Goal: Task Accomplishment & Management: Use online tool/utility

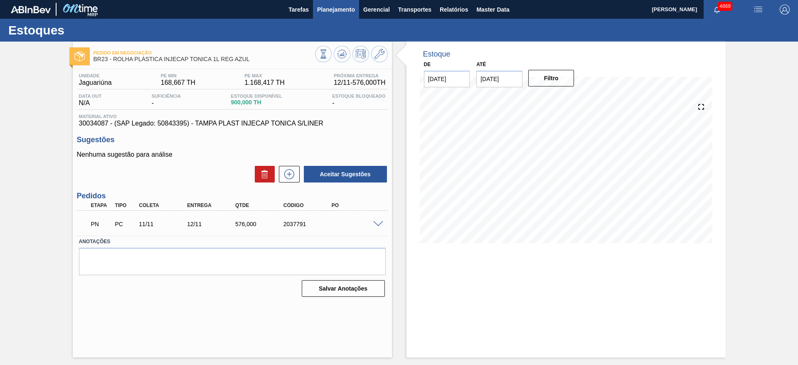
click at [333, 6] on span "Planejamento" at bounding box center [336, 10] width 38 height 10
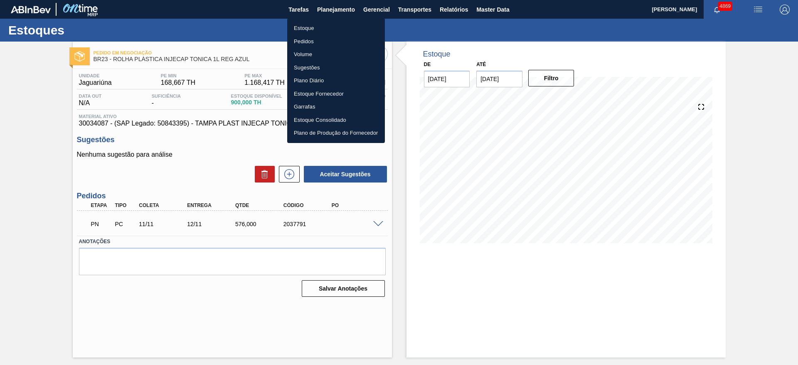
click at [330, 23] on li "Estoque" at bounding box center [336, 28] width 98 height 13
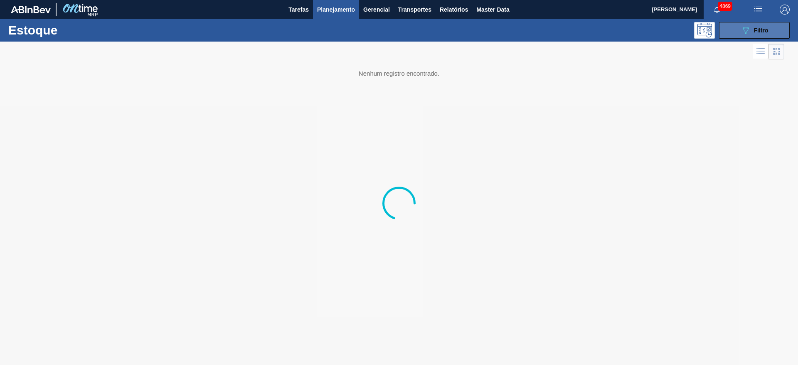
click at [760, 26] on div "089F7B8B-B2A5-4AFE-B5C0-19BA573D28AC Filtro" at bounding box center [755, 30] width 28 height 10
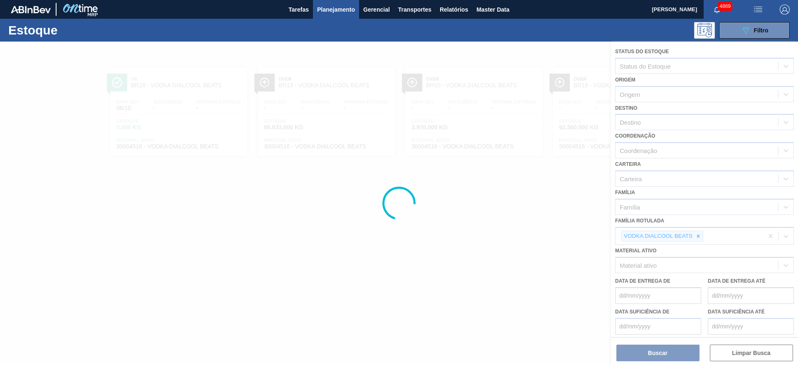
click at [700, 239] on div at bounding box center [399, 203] width 798 height 323
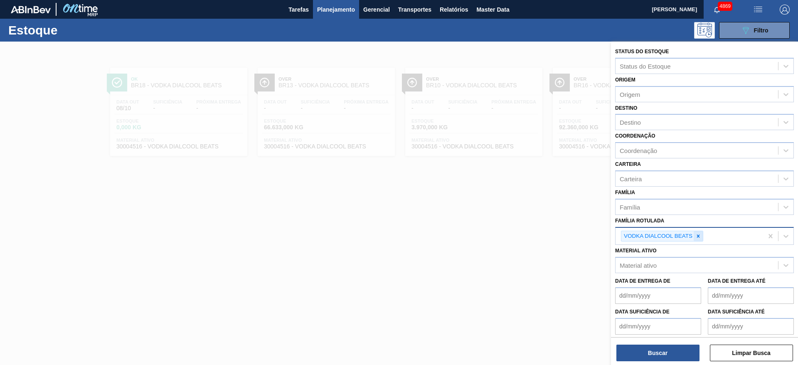
click at [697, 238] on icon at bounding box center [699, 236] width 6 height 6
click at [683, 264] on div "Material ativo" at bounding box center [697, 263] width 163 height 12
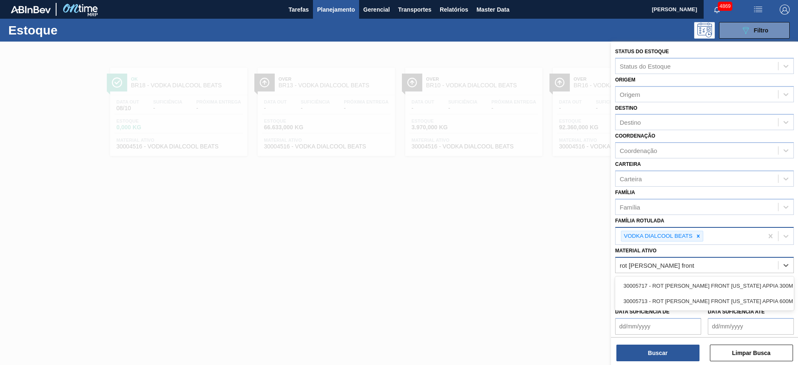
type ativo "rot bopp front colorado app"
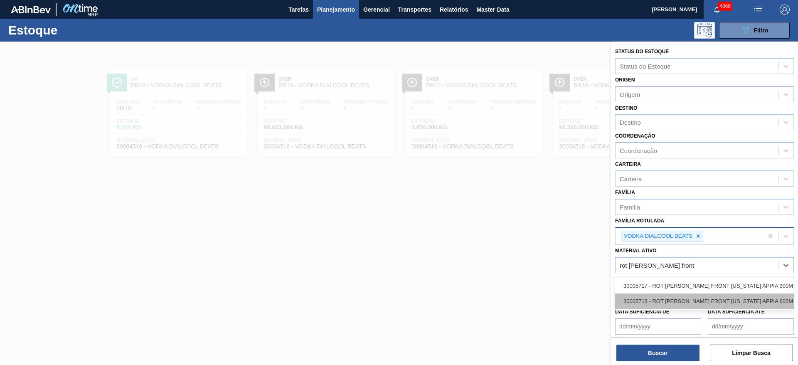
click at [686, 301] on div "30005713 - ROT BOPP FRONT COLORADO APPIA 600M NIV21" at bounding box center [704, 301] width 179 height 15
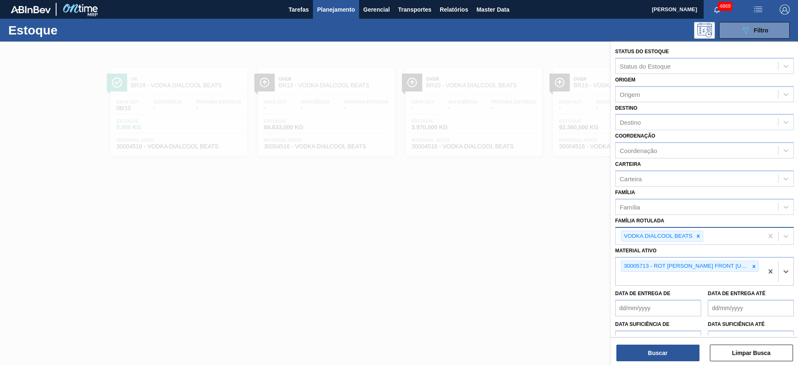
click at [699, 237] on icon at bounding box center [699, 236] width 6 height 6
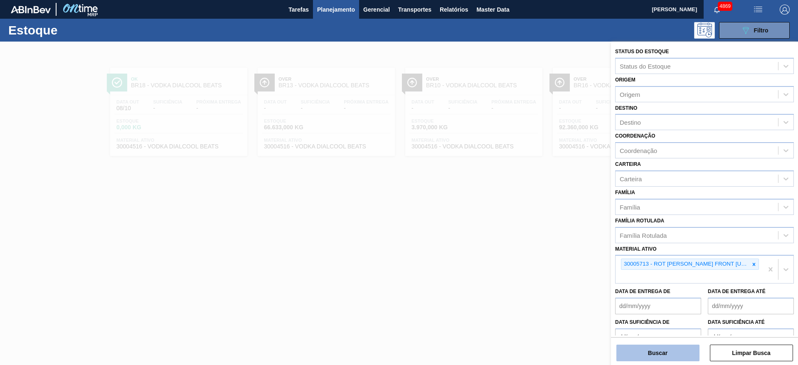
click at [668, 348] on button "Buscar" at bounding box center [658, 353] width 83 height 17
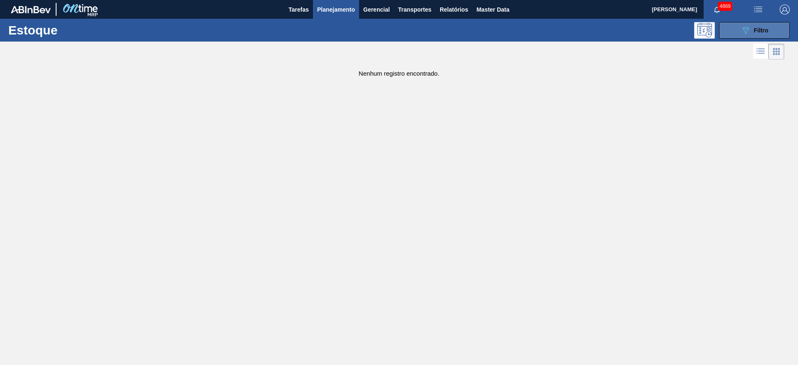
click at [746, 31] on icon "089F7B8B-B2A5-4AFE-B5C0-19BA573D28AC" at bounding box center [746, 30] width 10 height 10
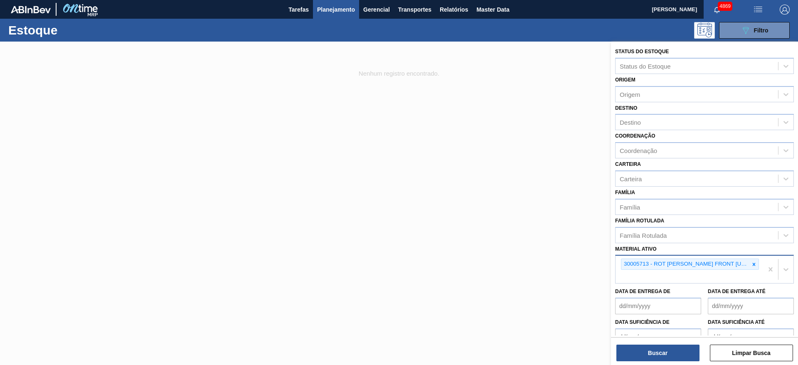
click at [651, 274] on div "30005713 - ROT BOPP FRONT COLORADO APPIA 600M NIV21" at bounding box center [690, 269] width 148 height 27
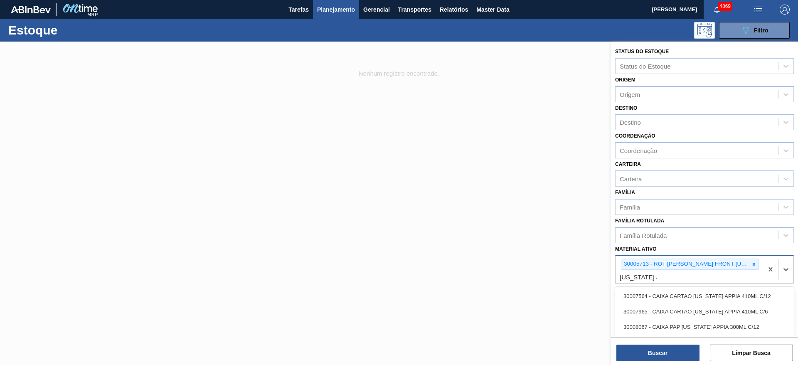
type ativo "colorado appia"
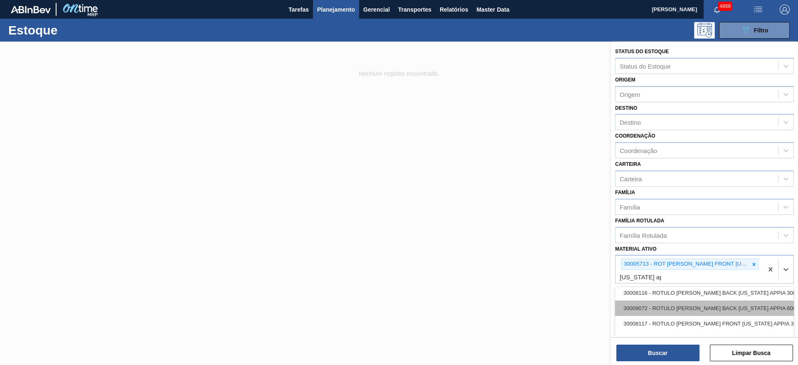
click at [751, 308] on div "30009072 - ROTULO BOPP BACK COLORADO APPIA 600 ML" at bounding box center [704, 308] width 179 height 15
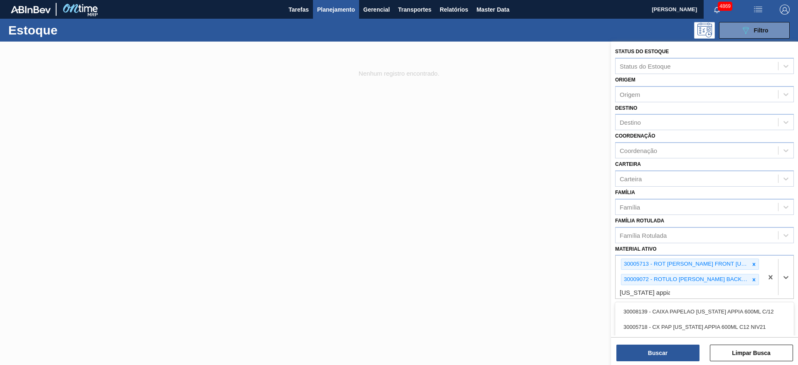
type ativo "colorado appia 600"
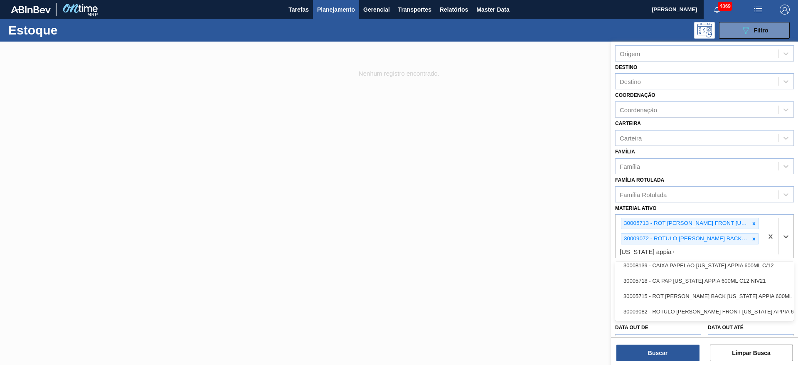
scroll to position [60, 0]
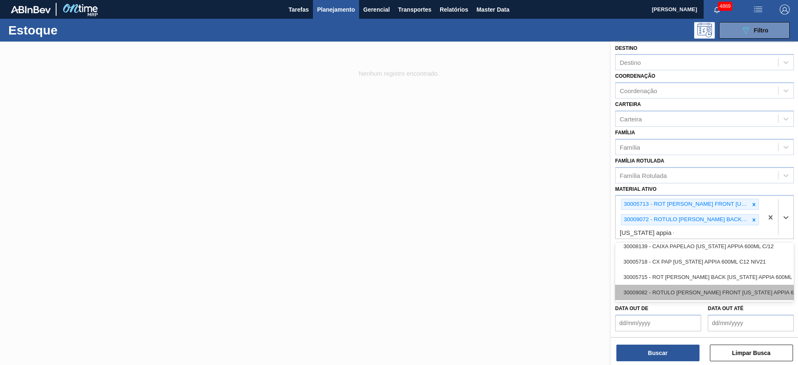
click at [734, 290] on div "30009082 - ROTULO BOPP FRONT COLORADO APPIA 600 ML" at bounding box center [704, 292] width 179 height 15
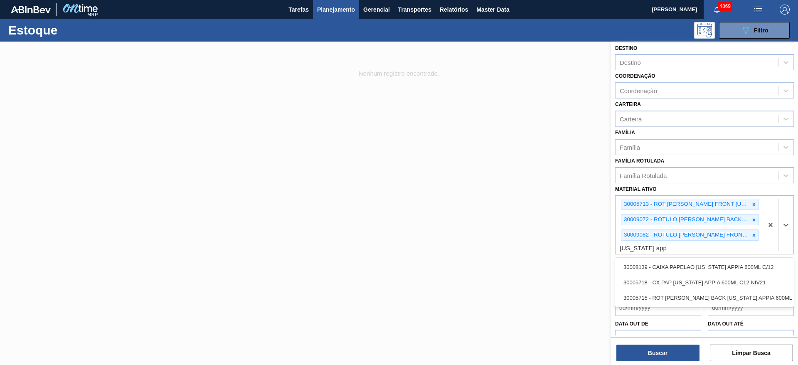
type ativo "colorado appia 600"
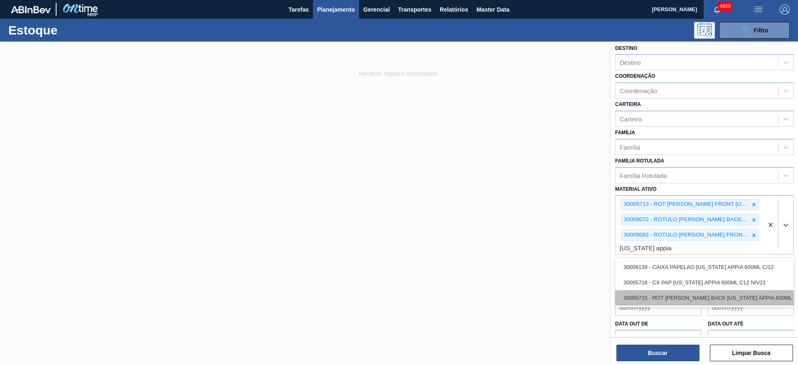
click at [732, 300] on div "30005715 - ROT BOPP BACK COLORADO APPIA 600ML NIV21" at bounding box center [704, 297] width 179 height 15
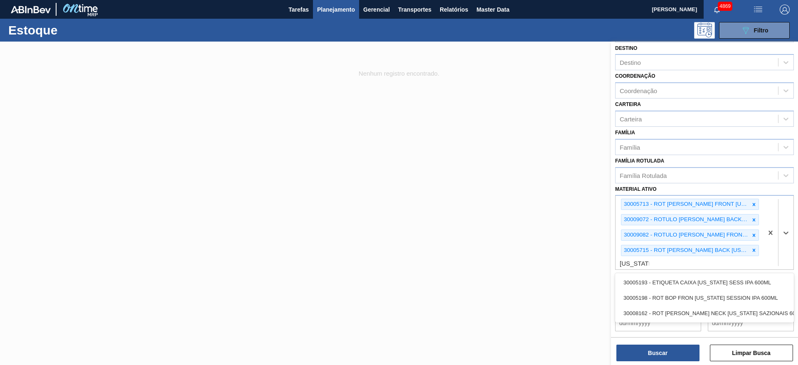
type ativo "colorado sa"
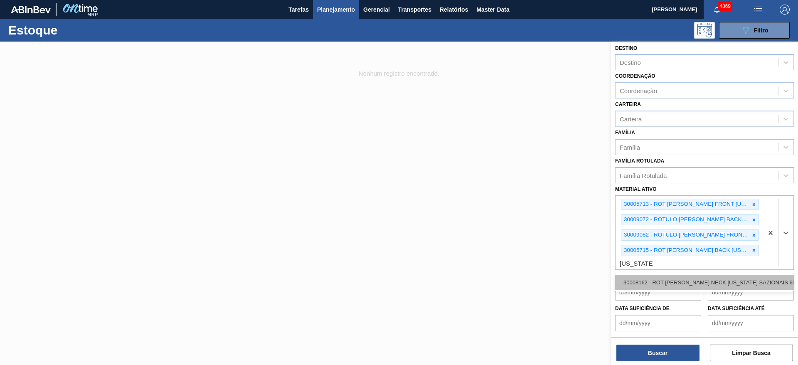
click at [732, 277] on div "30008162 - ROT BOPP NECK COLORADO SAZIONAIS 600ML" at bounding box center [704, 282] width 179 height 15
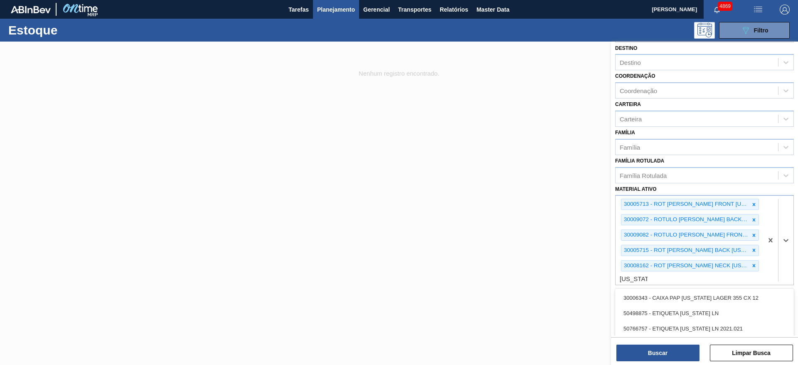
type ativo "colorado li"
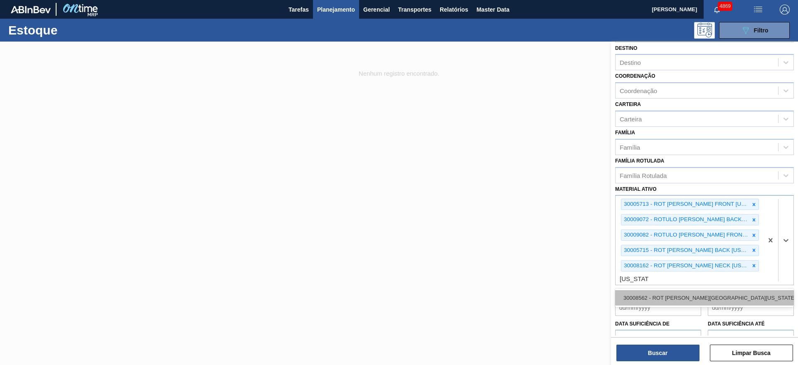
click at [742, 291] on div "30008562 - ROT BOPP NECK COLORADO LINHA BASE 600 ML" at bounding box center [704, 297] width 179 height 15
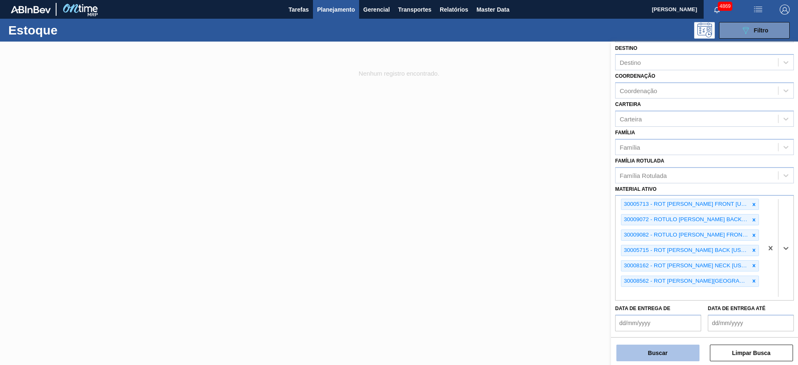
click at [665, 347] on button "Buscar" at bounding box center [658, 353] width 83 height 17
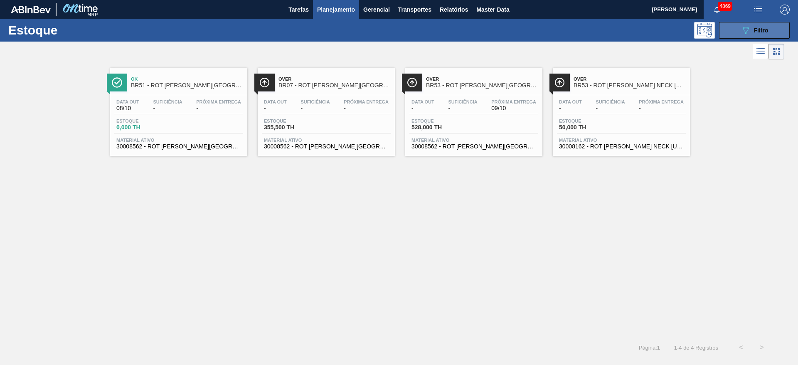
click at [762, 27] on span "Filtro" at bounding box center [761, 30] width 15 height 7
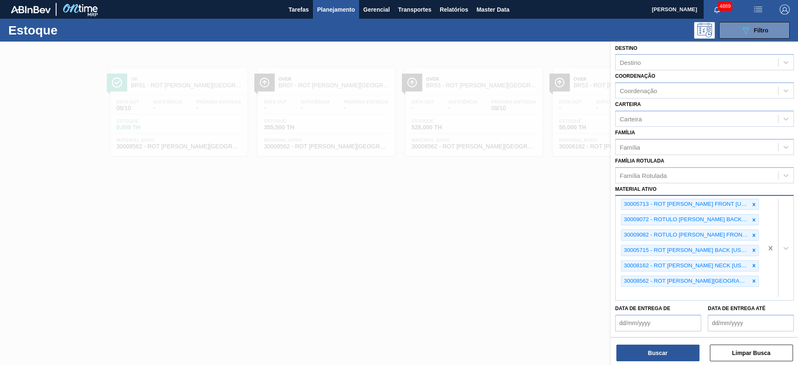
scroll to position [32, 0]
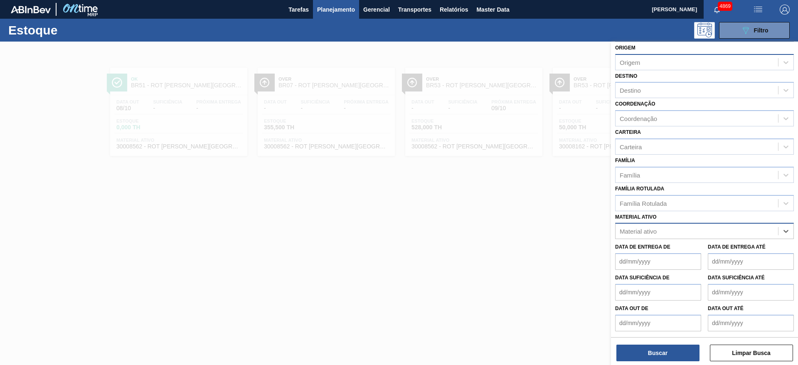
click at [653, 64] on div "Origem" at bounding box center [697, 62] width 163 height 12
type input "baum"
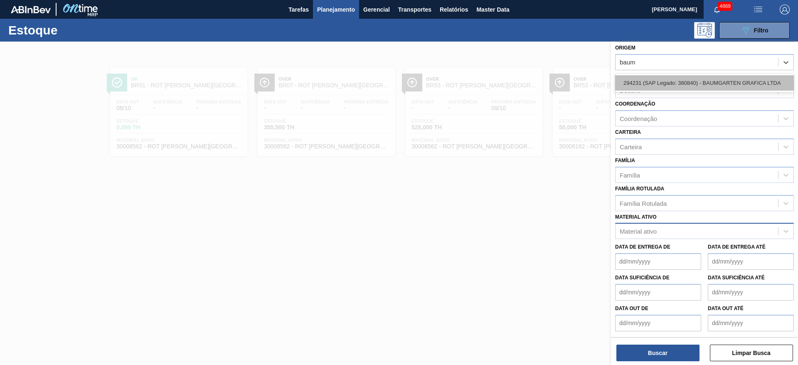
click at [643, 79] on div "294231 (SAP Legado: 380840) - BAUMGARTEN GRAFICA LTDA" at bounding box center [704, 82] width 179 height 15
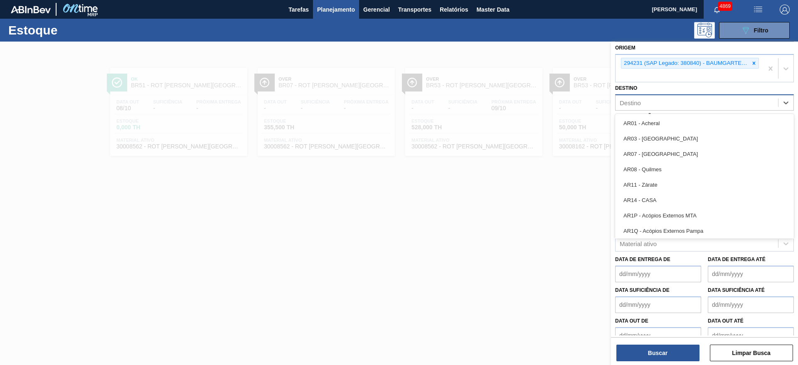
click at [668, 104] on div "Destino" at bounding box center [697, 103] width 163 height 12
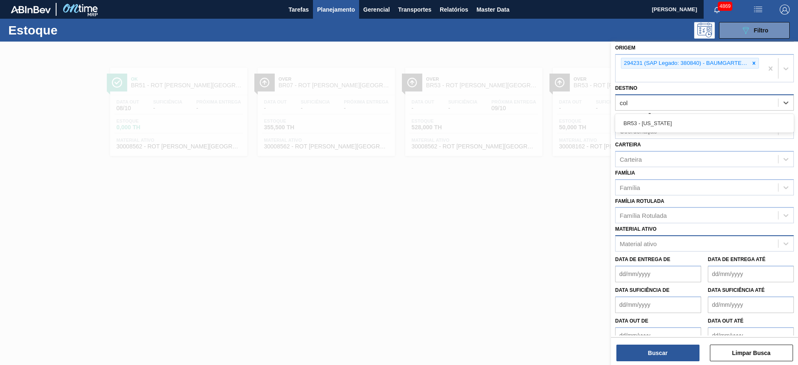
type input "colo"
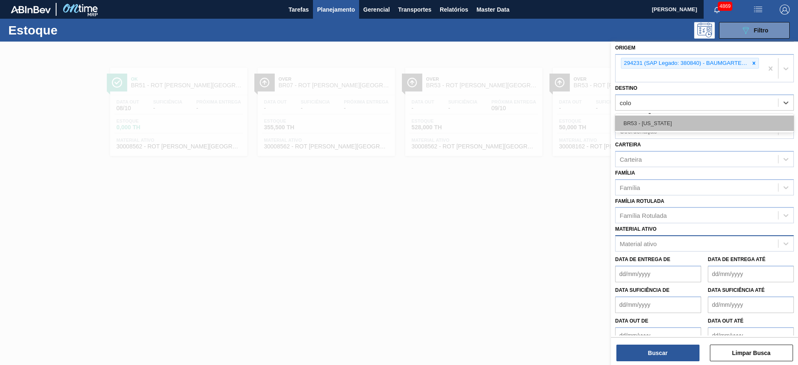
click at [651, 125] on div "BR53 - Colorado" at bounding box center [704, 123] width 179 height 15
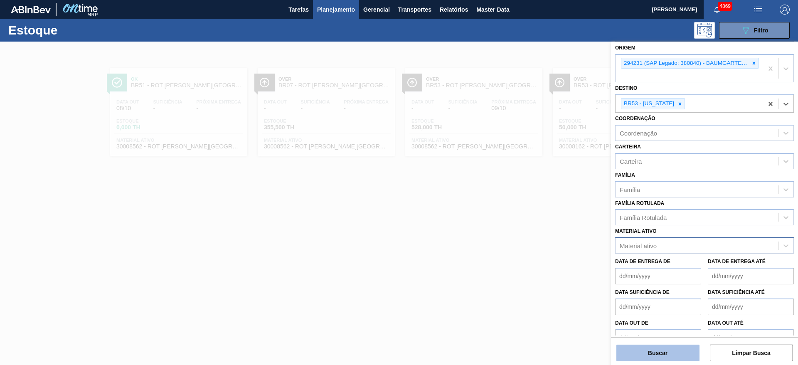
click at [689, 351] on button "Buscar" at bounding box center [658, 353] width 83 height 17
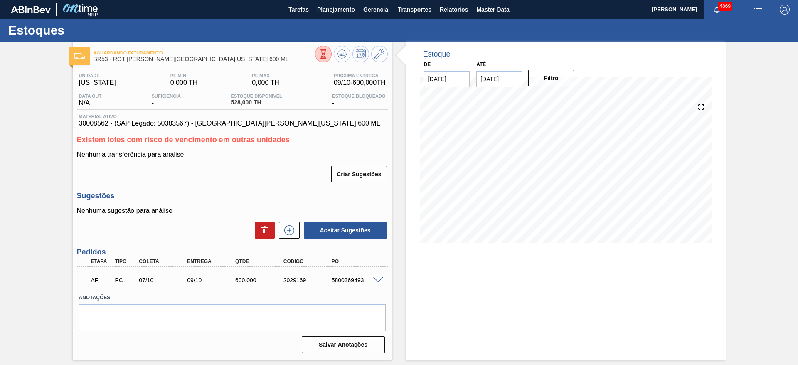
click at [376, 279] on span at bounding box center [378, 280] width 10 height 6
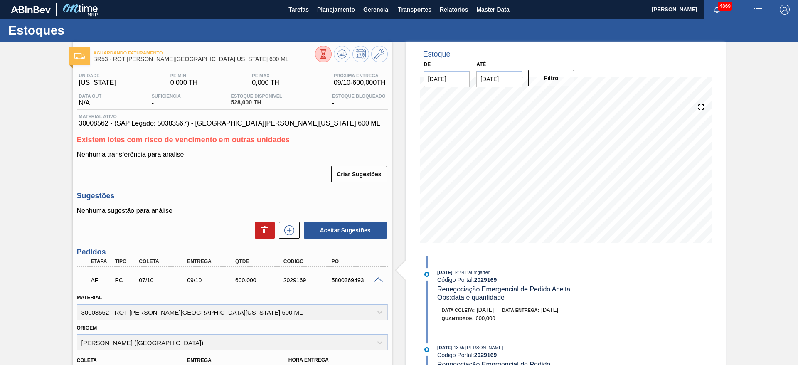
click at [376, 278] on span at bounding box center [378, 280] width 10 height 6
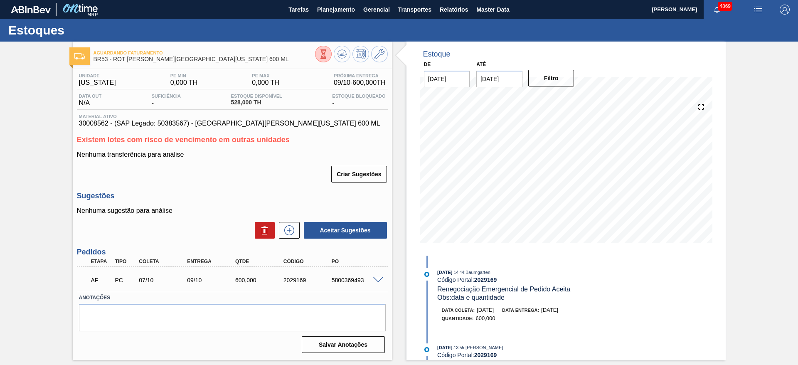
click at [512, 79] on input "[DATE]" at bounding box center [499, 79] width 46 height 17
click at [544, 182] on div "30" at bounding box center [540, 179] width 11 height 11
type input "30/10/2025"
click at [553, 86] on button "Filtro" at bounding box center [551, 78] width 46 height 17
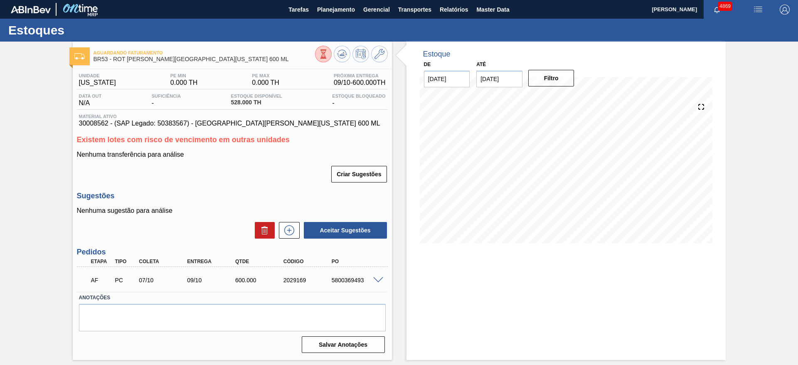
click at [322, 49] on icon at bounding box center [324, 49] width 6 height 1
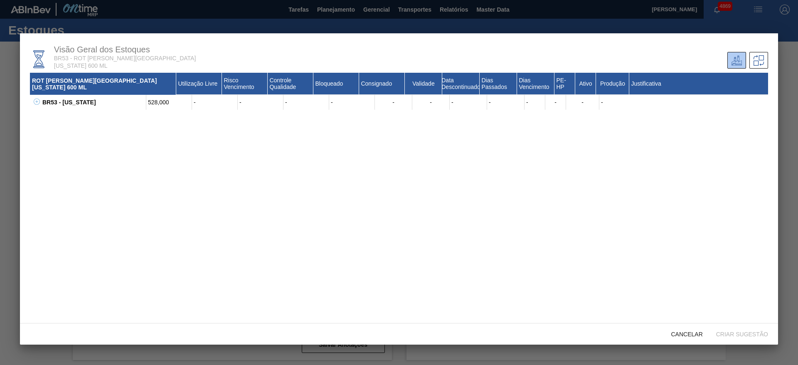
click at [38, 101] on icon at bounding box center [36, 101] width 3 height 0
click at [49, 119] on icon at bounding box center [47, 122] width 6 height 6
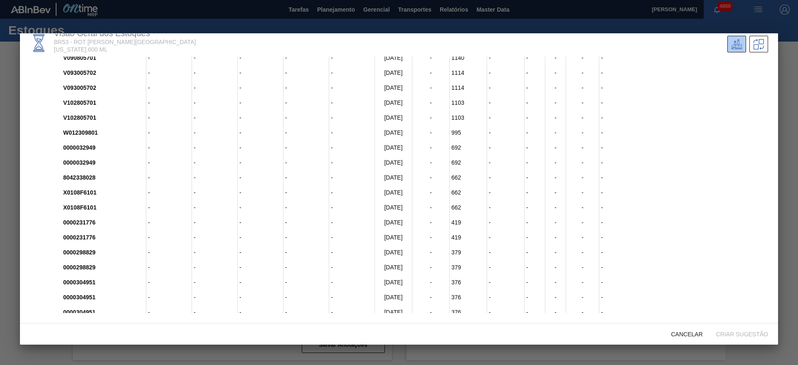
scroll to position [126, 0]
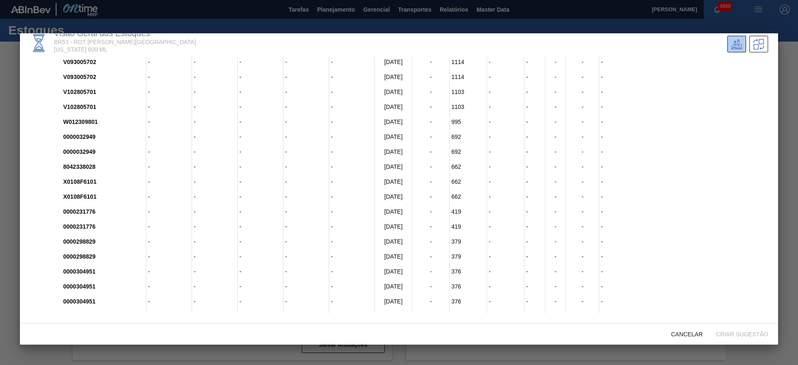
click at [87, 309] on div "0000518443" at bounding box center [103, 316] width 85 height 15
click at [158, 309] on div "528,000" at bounding box center [169, 316] width 46 height 15
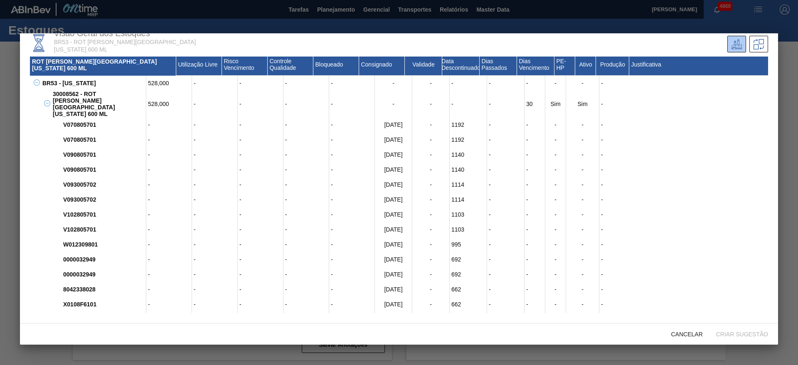
scroll to position [0, 0]
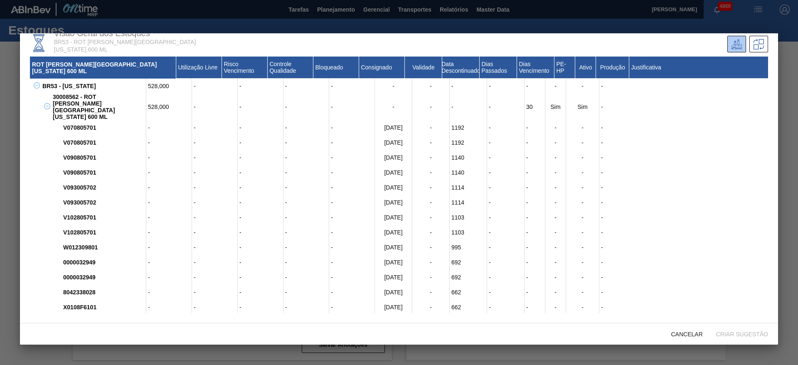
click at [793, 75] on div at bounding box center [399, 182] width 798 height 365
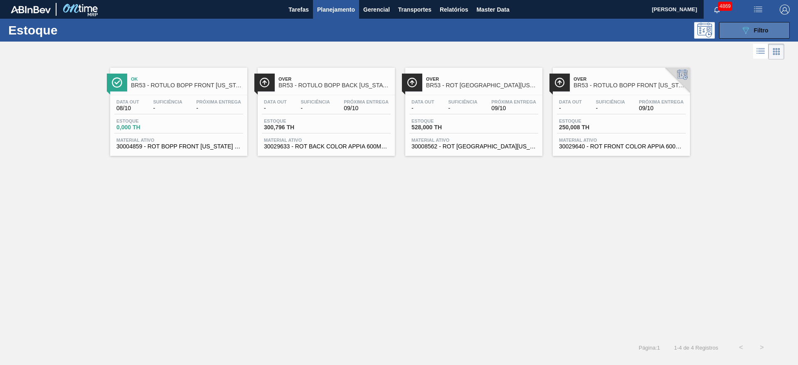
click at [782, 24] on button "089F7B8B-B2A5-4AFE-B5C0-19BA573D28AC Filtro" at bounding box center [754, 30] width 71 height 17
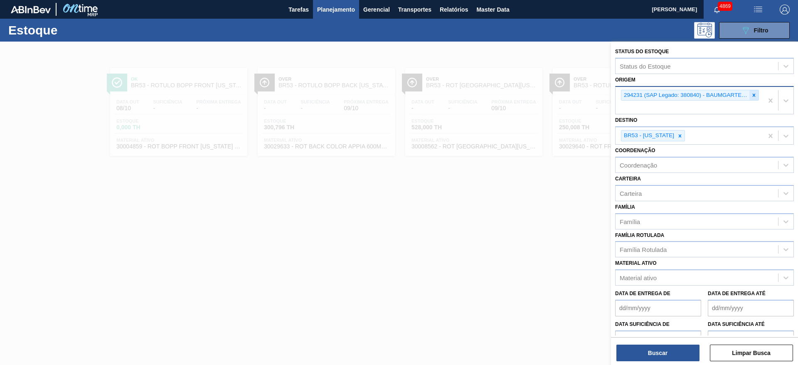
click at [751, 94] on icon at bounding box center [754, 95] width 6 height 6
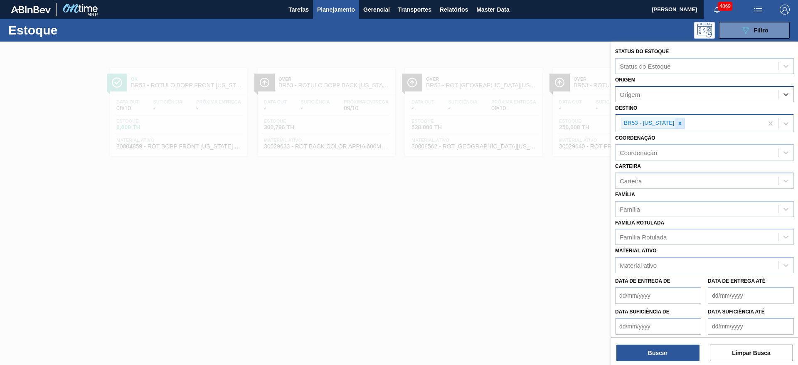
click at [677, 123] on icon at bounding box center [680, 124] width 6 height 6
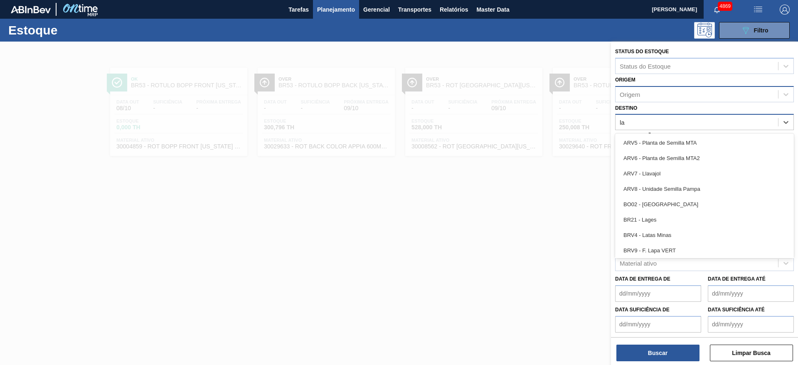
type input "lag"
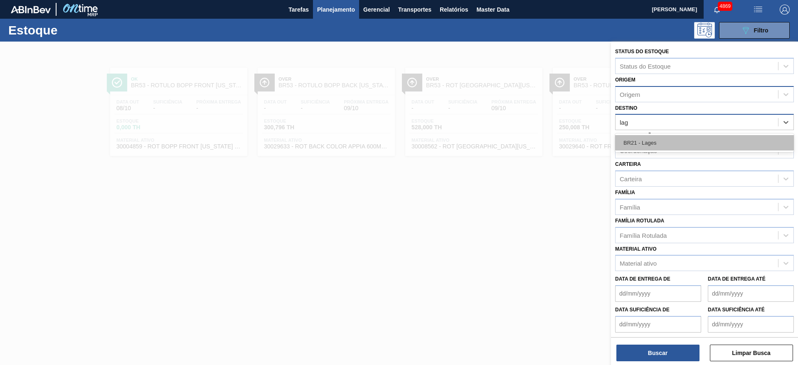
click at [670, 143] on div "BR21 - Lages" at bounding box center [704, 142] width 179 height 15
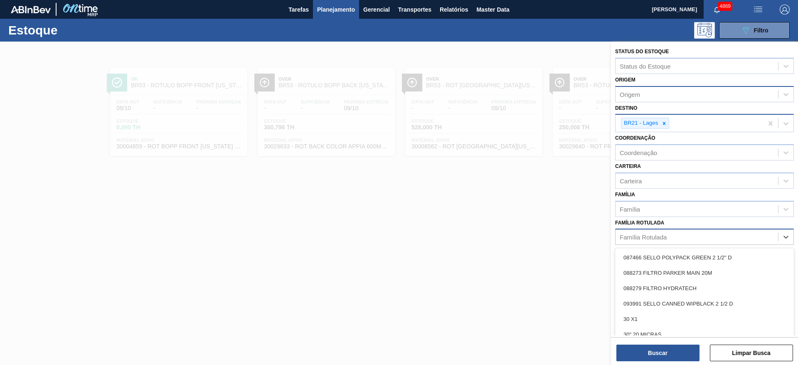
click at [680, 233] on div "Família Rotulada" at bounding box center [697, 237] width 163 height 12
type Rotulada "ác"
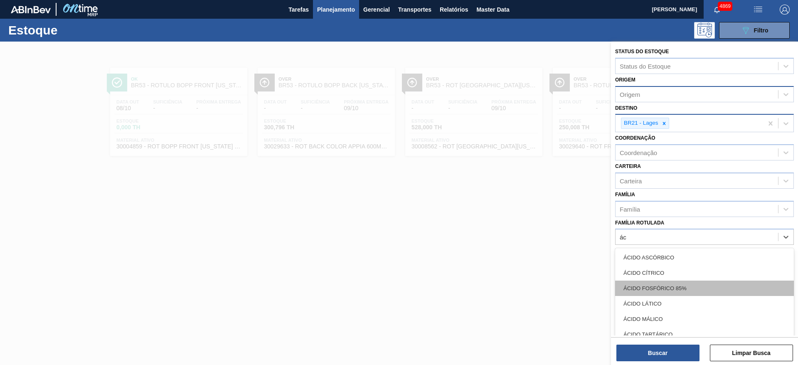
click at [677, 291] on div "ÁCIDO FOSFÓRICO 85%" at bounding box center [704, 288] width 179 height 15
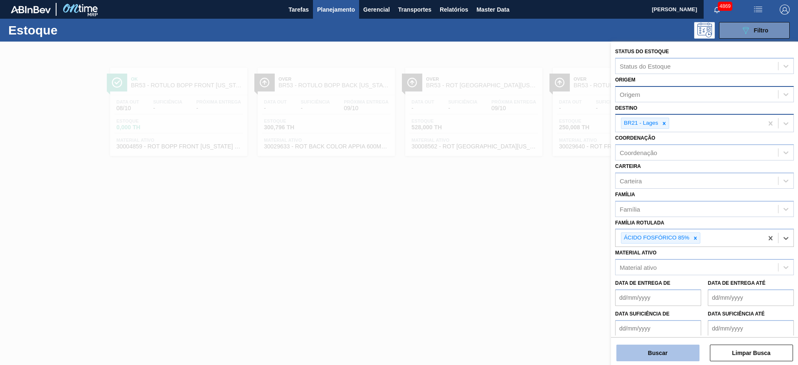
click at [671, 356] on button "Buscar" at bounding box center [658, 353] width 83 height 17
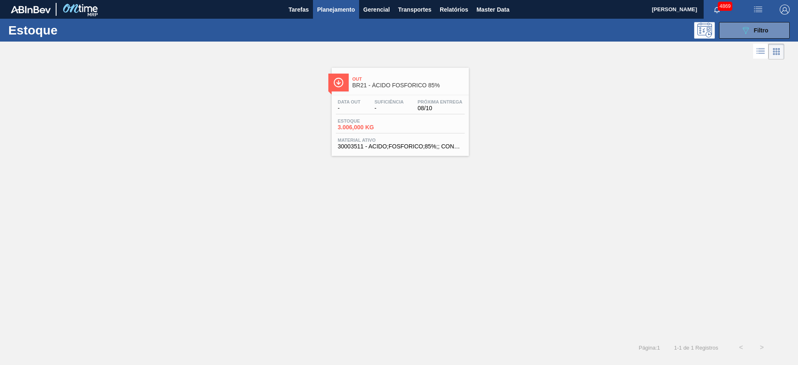
click at [374, 134] on div "Data out - Suficiência - Próxima Entrega 08/10 Estoque 3.006,000 KG Material at…" at bounding box center [400, 123] width 137 height 57
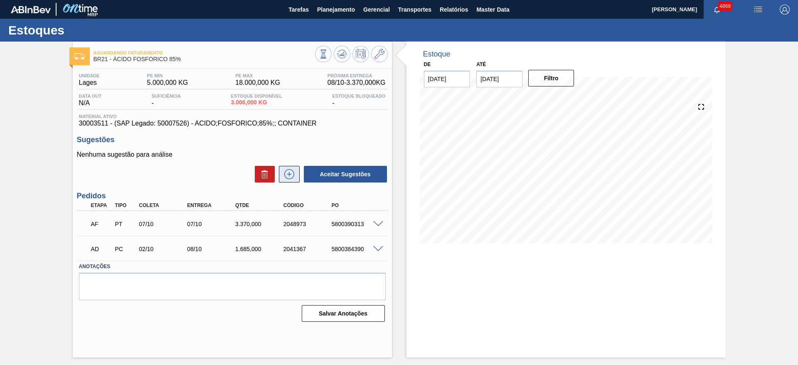
click at [290, 175] on icon at bounding box center [289, 174] width 13 height 10
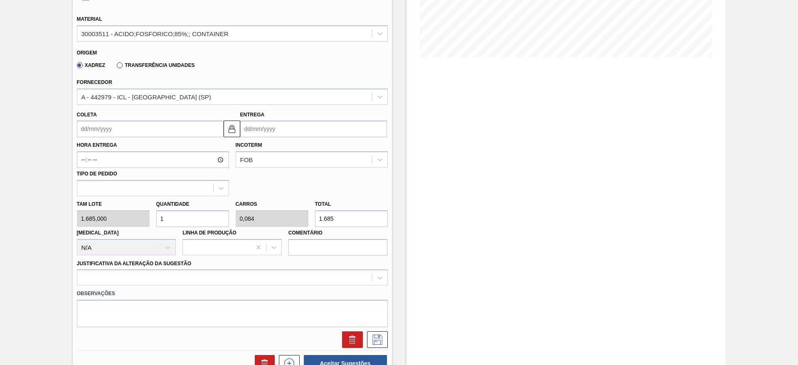
scroll to position [125, 0]
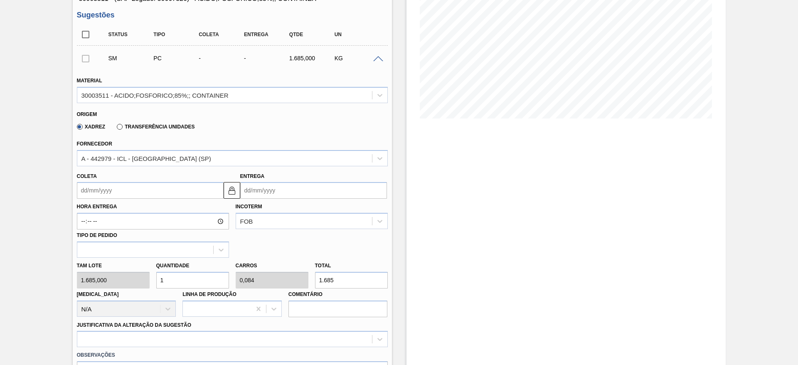
click at [118, 128] on label "Transferência Unidades" at bounding box center [156, 127] width 78 height 6
click at [116, 128] on input "Transferência Unidades" at bounding box center [116, 128] width 0 height 0
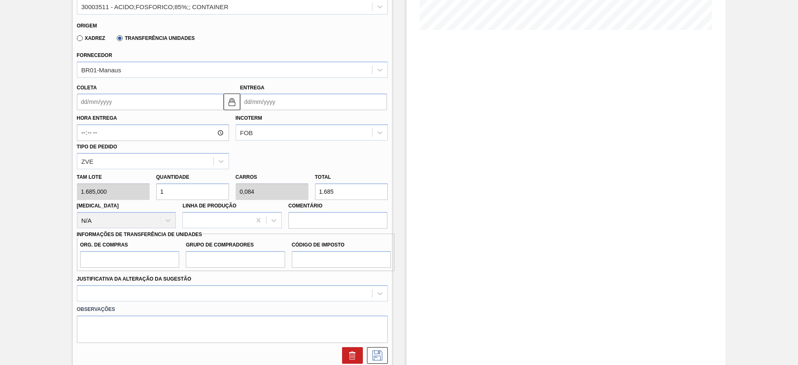
scroll to position [187, 0]
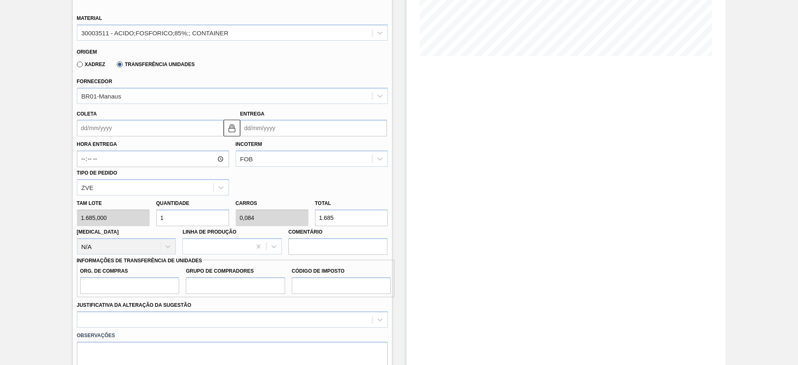
click at [128, 131] on input "Coleta" at bounding box center [150, 128] width 147 height 17
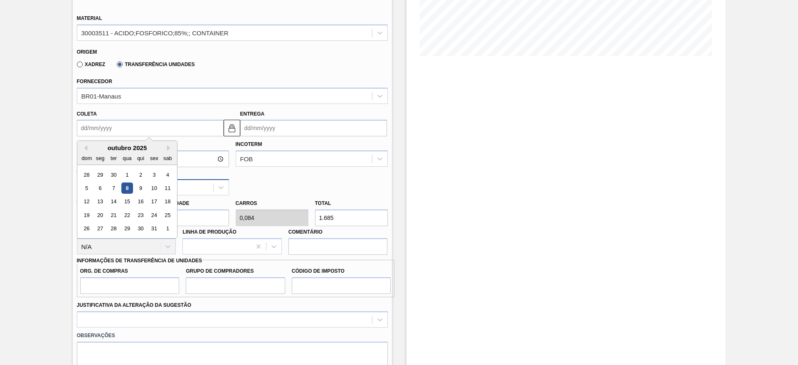
click at [126, 186] on div "8" at bounding box center [126, 188] width 11 height 11
type input "[DATE]"
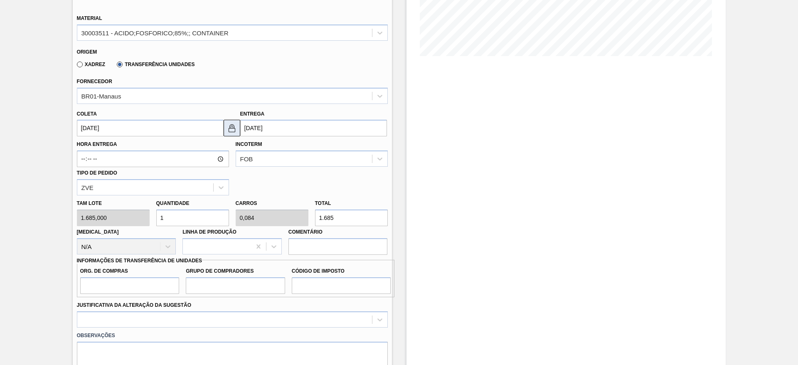
click at [234, 125] on img at bounding box center [232, 128] width 10 height 10
click at [241, 126] on input "18/10/2025" at bounding box center [313, 128] width 147 height 17
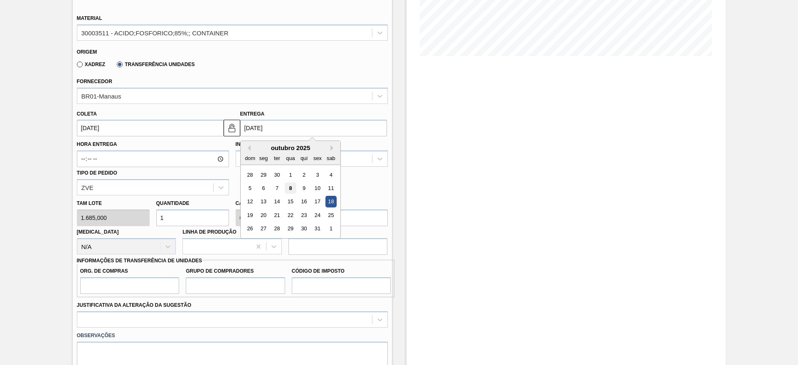
click at [292, 188] on div "8" at bounding box center [290, 188] width 11 height 11
type input "[DATE]"
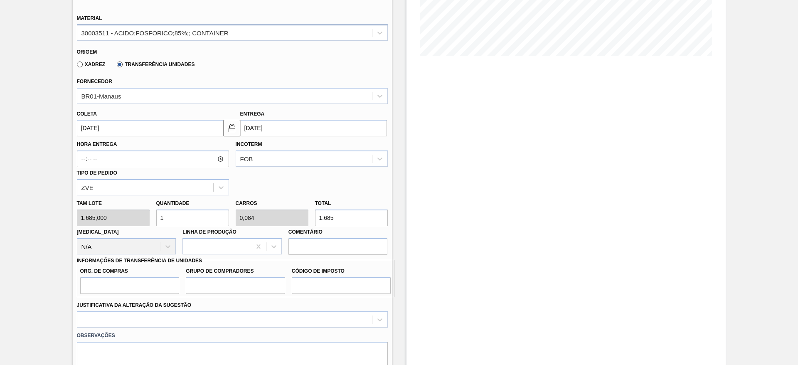
click at [189, 28] on div "30003511 - ACIDO;FOSFORICO;85%;; CONTAINER" at bounding box center [224, 33] width 295 height 12
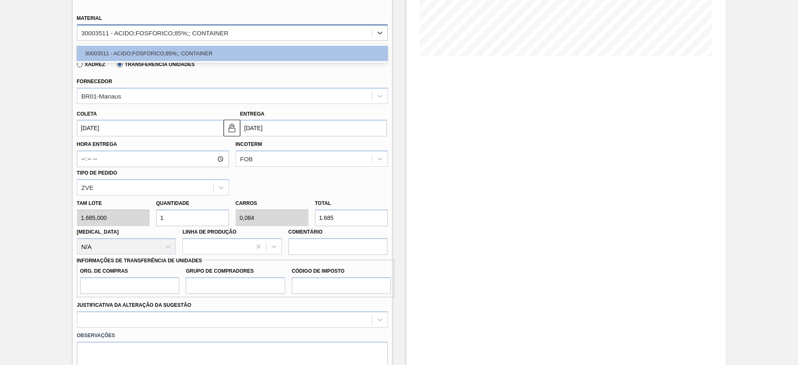
click at [189, 28] on div "30003511 - ACIDO;FOSFORICO;85%;; CONTAINER" at bounding box center [224, 33] width 295 height 12
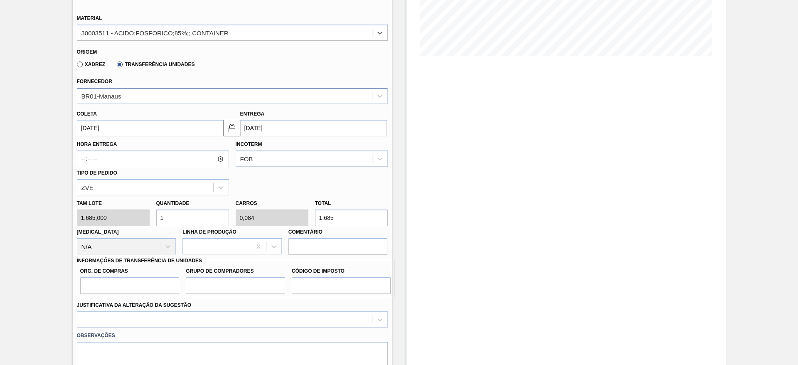
click at [148, 99] on div "BR01-Manaus" at bounding box center [224, 96] width 295 height 12
type input "pon"
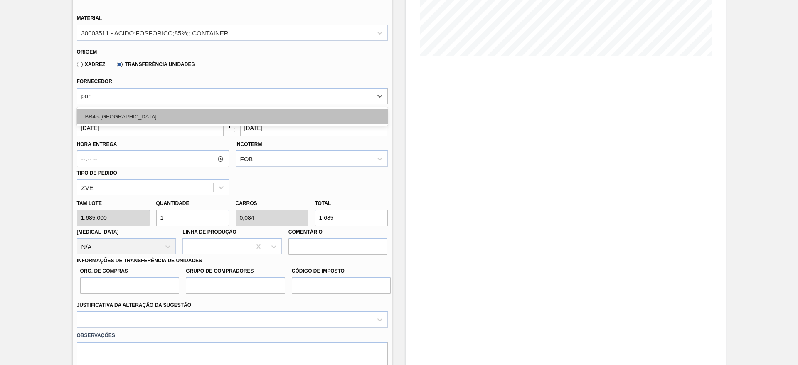
click at [142, 118] on div "BR45-Ponta Grossa" at bounding box center [232, 116] width 311 height 15
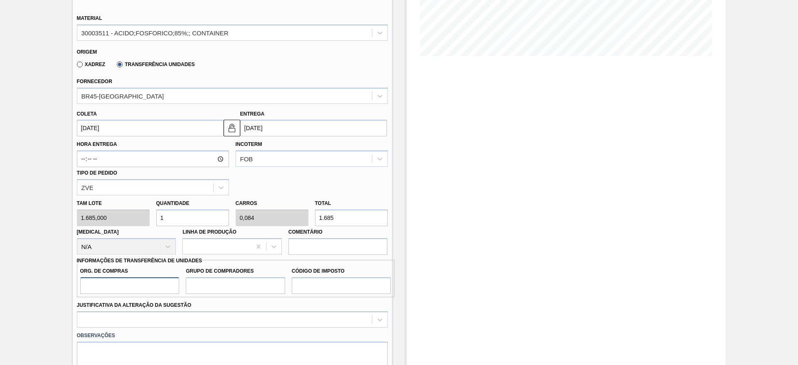
drag, startPoint x: 128, startPoint y: 289, endPoint x: 133, endPoint y: 294, distance: 6.8
click at [129, 289] on input "Org. de Compras" at bounding box center [129, 285] width 99 height 17
type input "BR00"
click at [209, 283] on input "Grupo de Compradores" at bounding box center [235, 285] width 99 height 17
type input "A01"
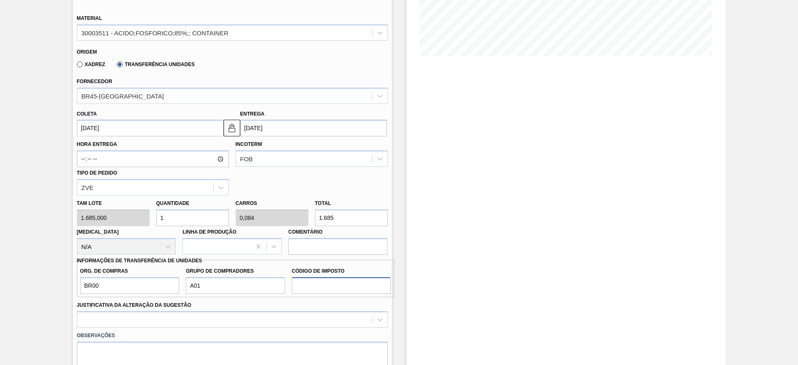
click at [320, 283] on input "Código de Imposto" at bounding box center [341, 285] width 99 height 17
type input "I1"
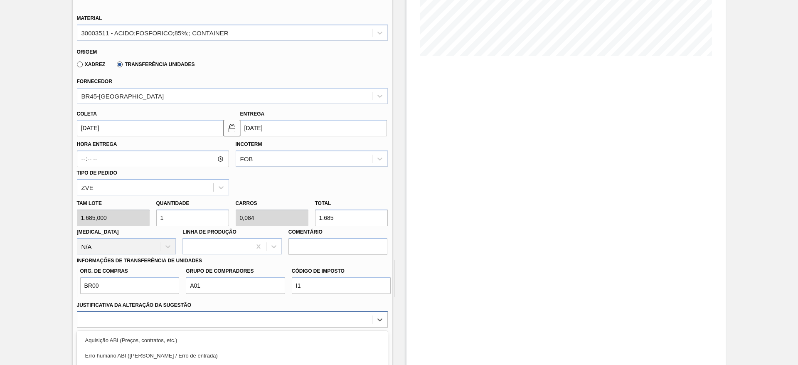
click at [305, 321] on div "option Outro focused, 6 of 18. 18 results available. Use Up and Down to choose …" at bounding box center [232, 319] width 311 height 16
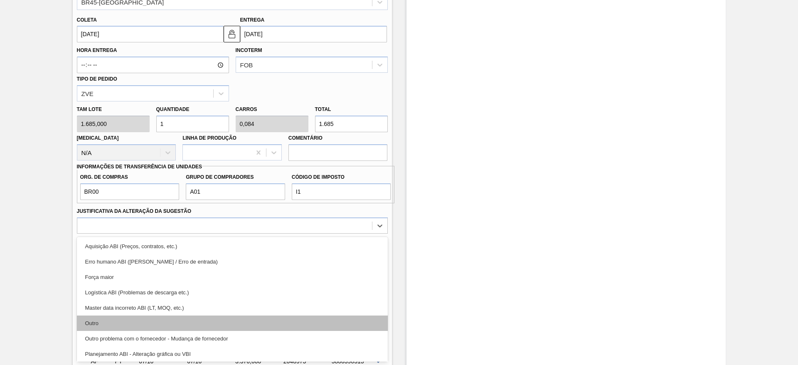
click at [272, 322] on div "Outro" at bounding box center [232, 323] width 311 height 15
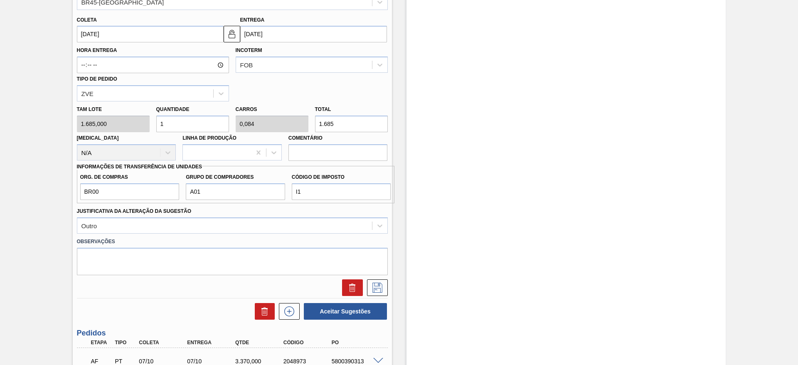
click at [154, 123] on div "Quantidade 1" at bounding box center [192, 118] width 79 height 29
type input "2"
type input "0,169"
type input "3.370"
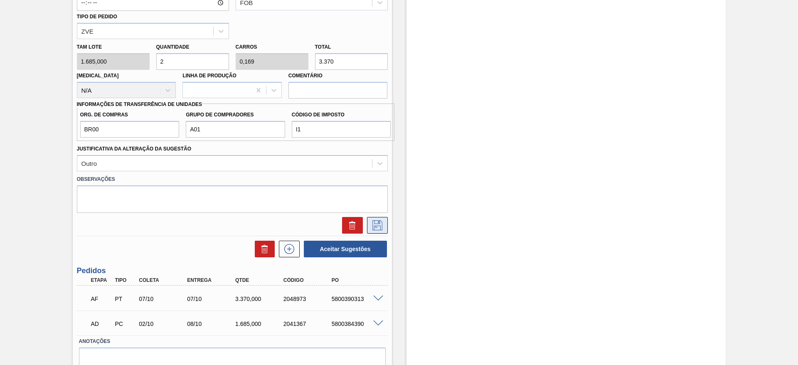
type input "2"
click at [385, 223] on button at bounding box center [377, 225] width 21 height 17
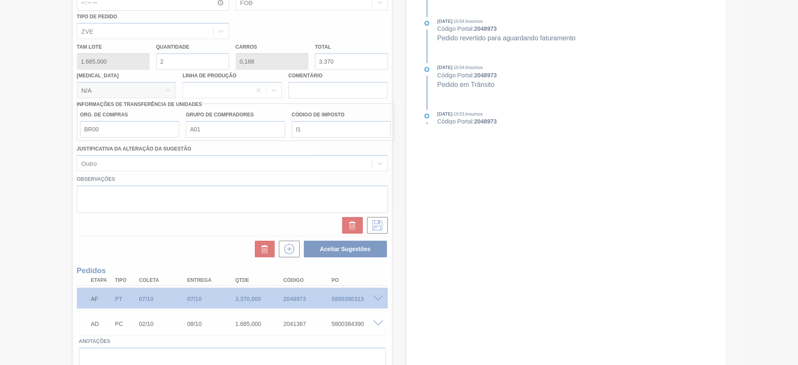
scroll to position [0, 0]
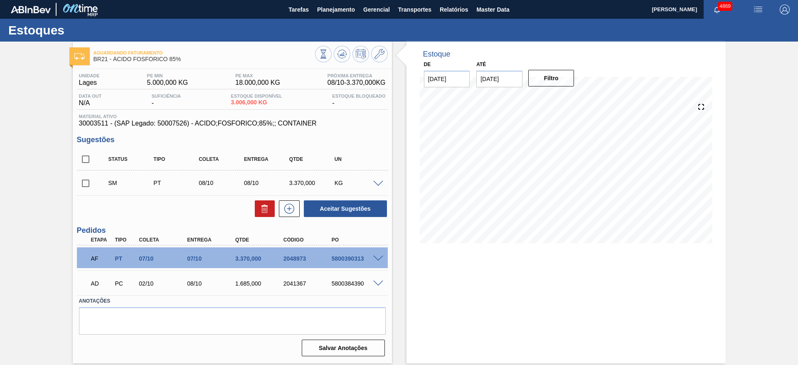
click at [86, 186] on input "checkbox" at bounding box center [85, 183] width 17 height 17
click at [353, 206] on button "Aceitar Sugestões" at bounding box center [345, 208] width 83 height 17
checkbox input "false"
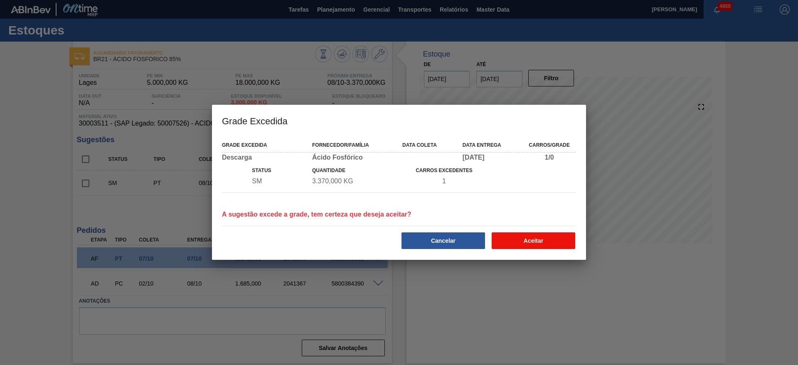
click at [541, 240] on button "Aceitar" at bounding box center [534, 240] width 84 height 17
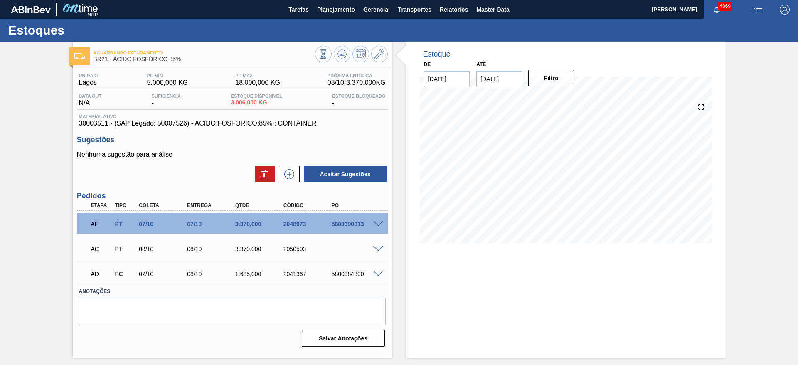
click at [375, 248] on span at bounding box center [378, 249] width 10 height 6
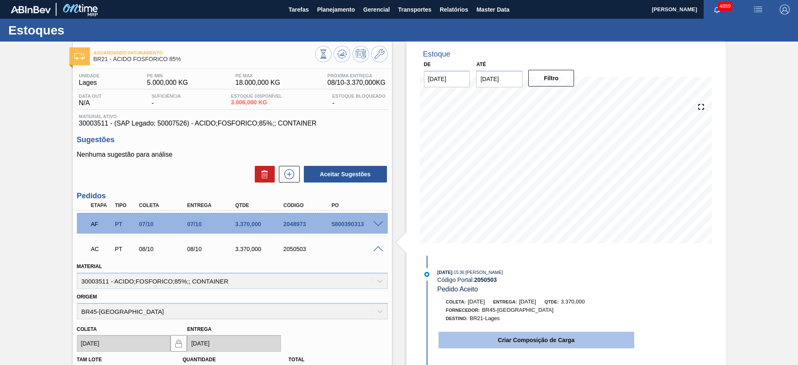
click at [573, 333] on button "Criar Composição de Carga" at bounding box center [537, 340] width 196 height 17
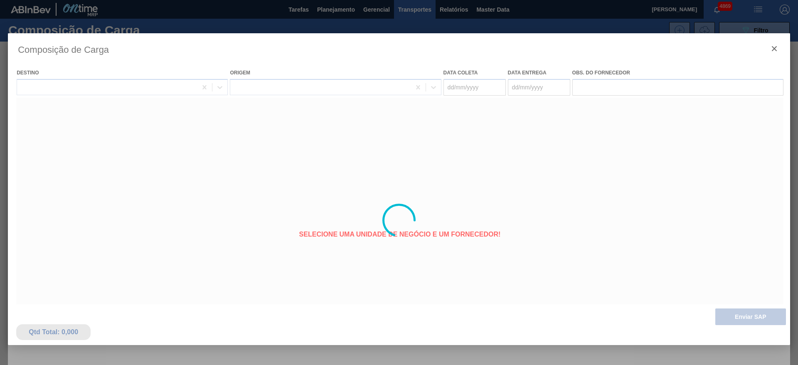
type coleta "[DATE]"
type Entrega "[DATE]"
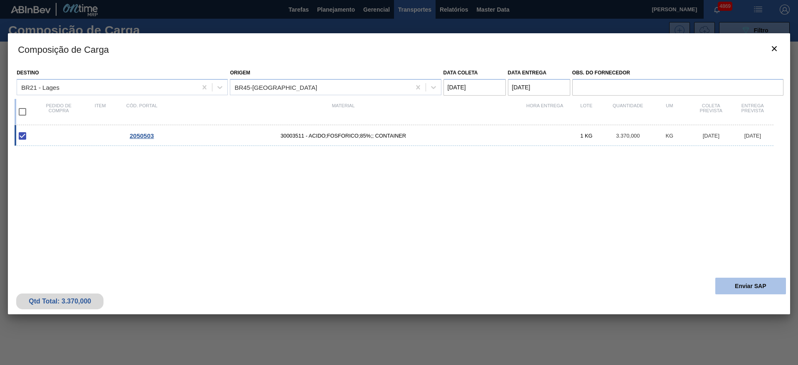
click at [733, 284] on button "Enviar SAP" at bounding box center [751, 286] width 71 height 17
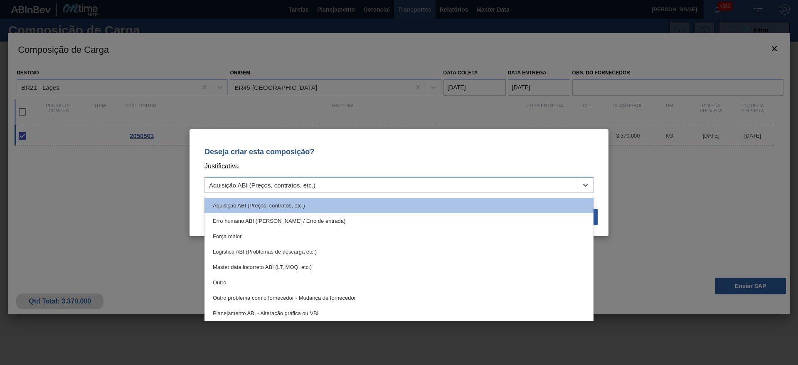
click at [546, 186] on div "Aquisição ABI (Preços, contratos, etc.)" at bounding box center [391, 185] width 373 height 12
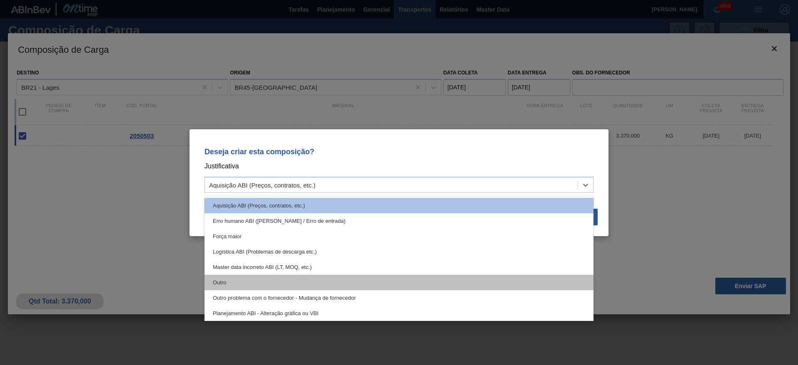
click at [386, 279] on div "Outro" at bounding box center [399, 282] width 389 height 15
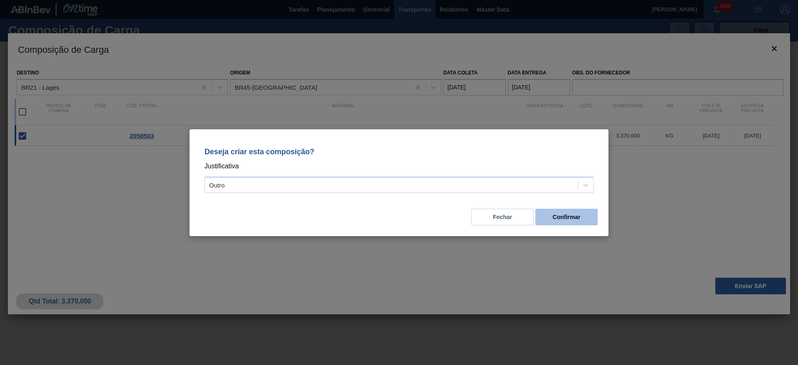
click at [546, 211] on button "Confirmar" at bounding box center [567, 217] width 62 height 17
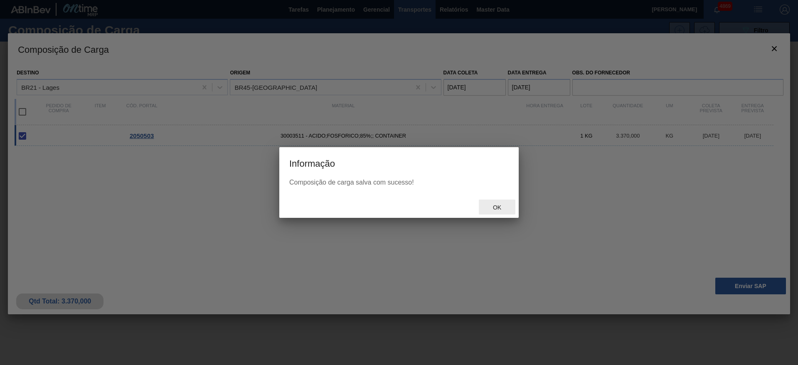
click at [500, 210] on span "Ok" at bounding box center [497, 207] width 22 height 7
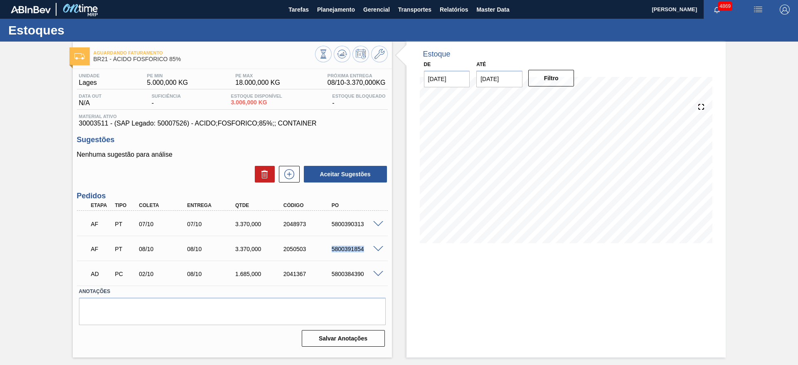
drag, startPoint x: 323, startPoint y: 255, endPoint x: 375, endPoint y: 254, distance: 52.4
click at [375, 254] on div "AF PT 08/10 08/10 3.370,000 2050503 5800391854" at bounding box center [232, 248] width 311 height 21
copy div "5800391854"
click at [375, 247] on span at bounding box center [378, 249] width 10 height 6
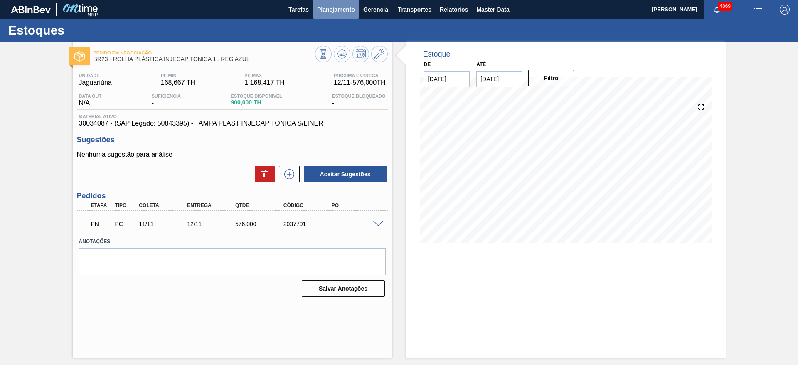
click at [323, 1] on button "Planejamento" at bounding box center [336, 9] width 46 height 19
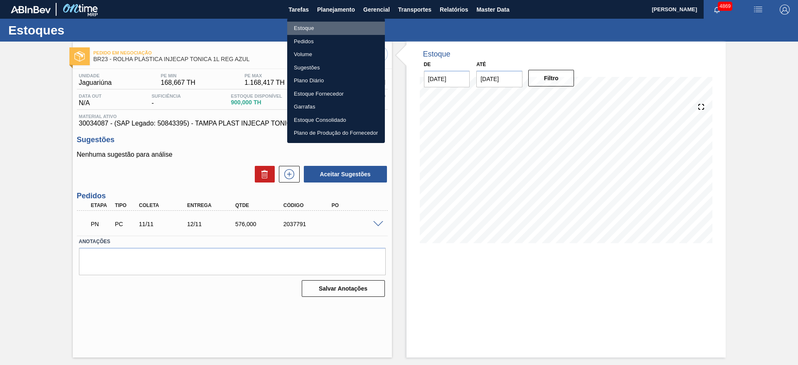
click at [319, 33] on li "Estoque" at bounding box center [336, 28] width 98 height 13
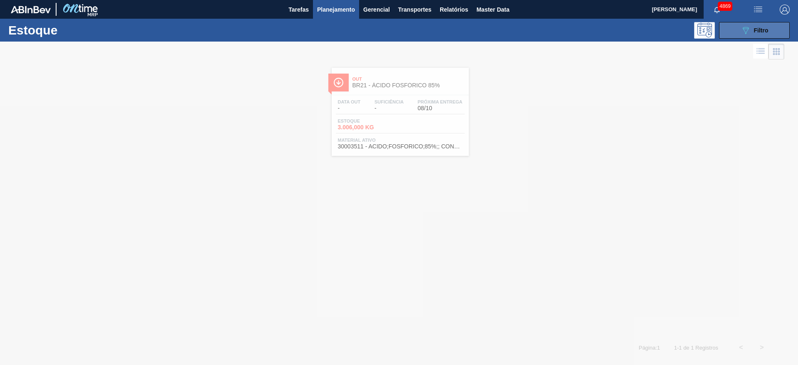
click at [736, 27] on button "089F7B8B-B2A5-4AFE-B5C0-19BA573D28AC Filtro" at bounding box center [754, 30] width 71 height 17
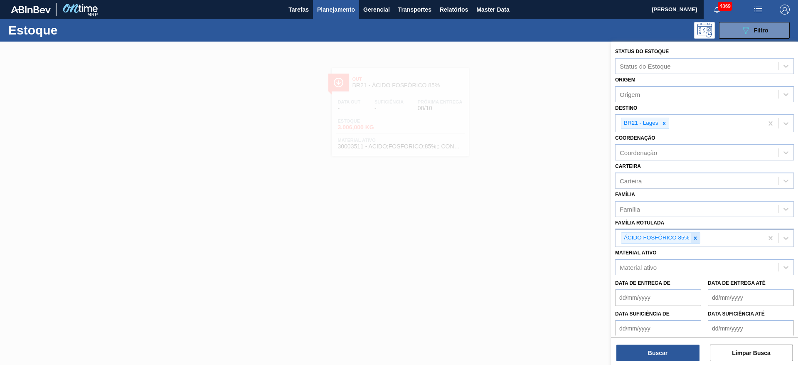
click at [699, 240] on div at bounding box center [695, 238] width 9 height 10
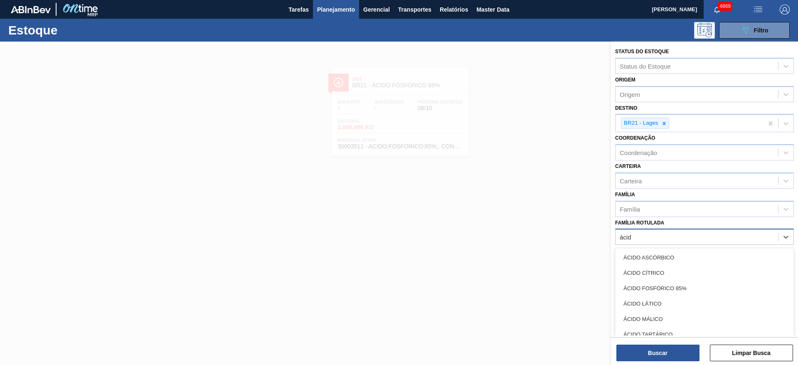
type Rotulada "ácido"
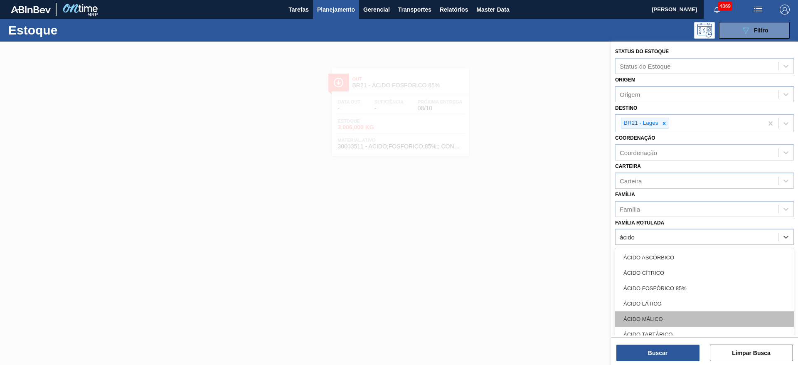
click at [686, 318] on div "ÁCIDO MÁLICO" at bounding box center [704, 318] width 179 height 15
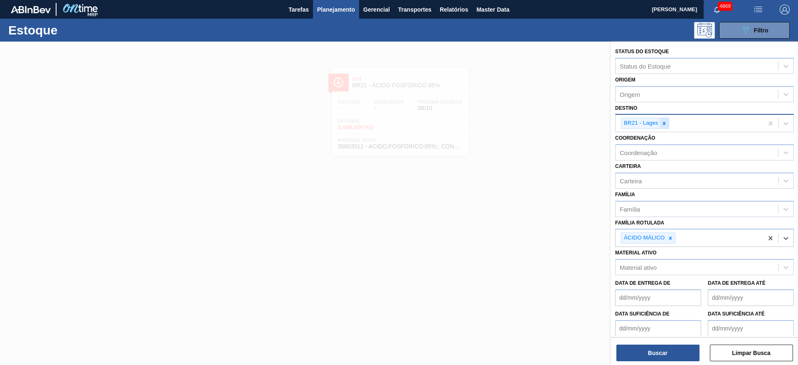
click at [666, 126] on icon at bounding box center [665, 124] width 6 height 6
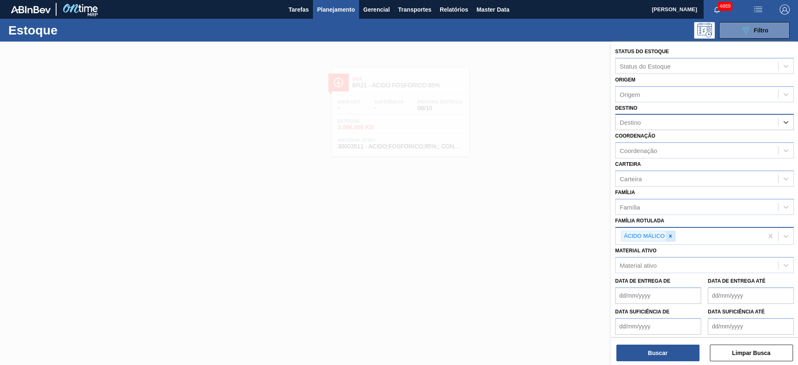
click at [669, 233] on icon at bounding box center [671, 236] width 6 height 6
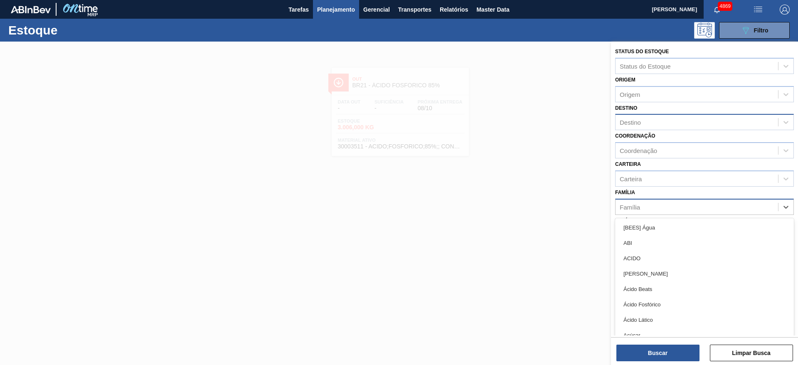
click at [654, 207] on div "Família" at bounding box center [697, 207] width 163 height 12
type input "ác"
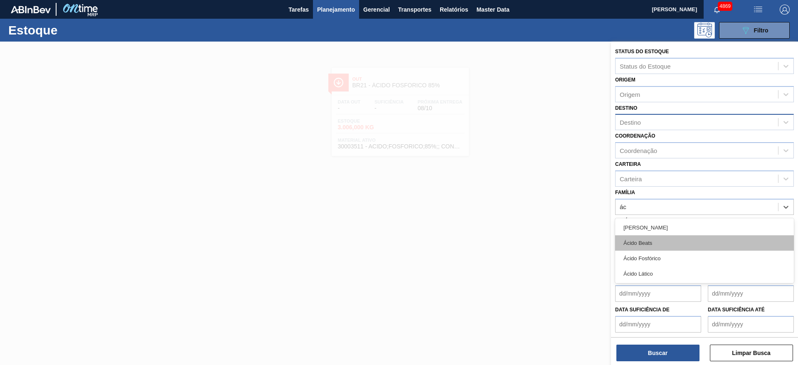
click at [665, 243] on div "Ácido Beats" at bounding box center [704, 242] width 179 height 15
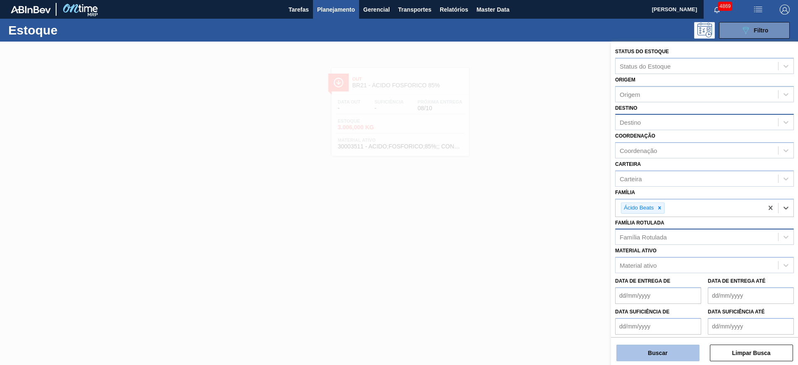
click at [675, 351] on button "Buscar" at bounding box center [658, 353] width 83 height 17
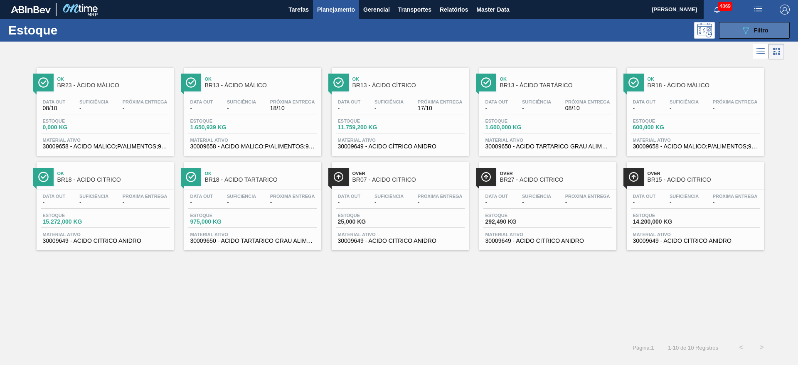
click at [781, 24] on button "089F7B8B-B2A5-4AFE-B5C0-19BA573D28AC Filtro" at bounding box center [754, 30] width 71 height 17
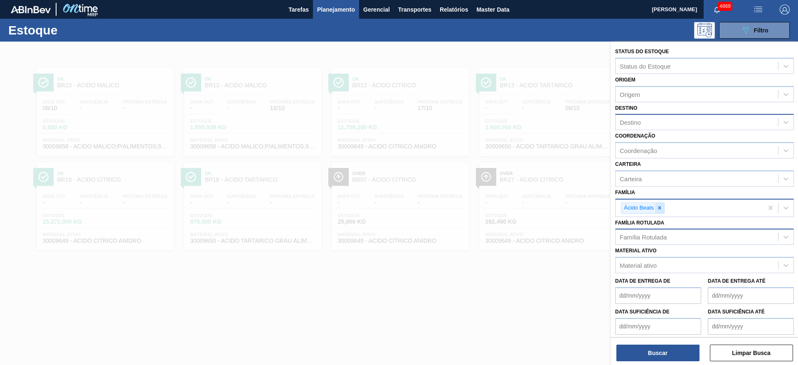
click at [658, 209] on icon at bounding box center [660, 208] width 6 height 6
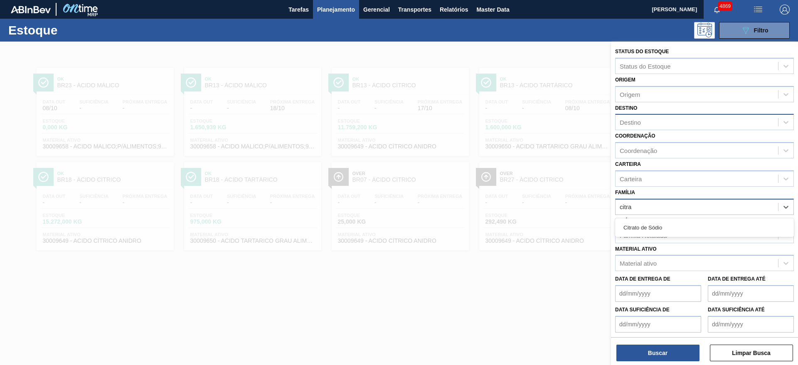
type input "citrat"
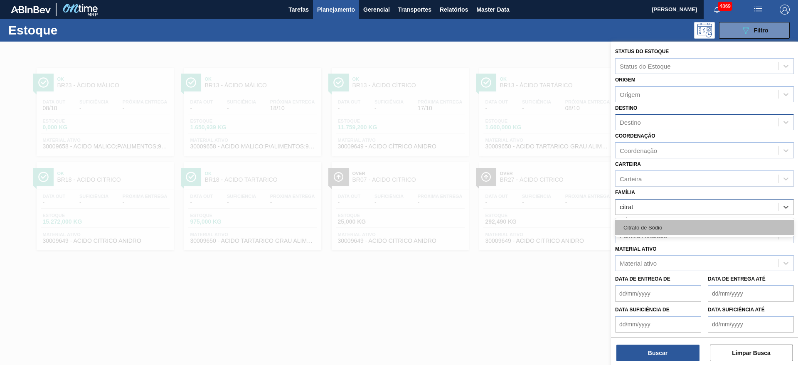
click at [663, 222] on div "Citrato de Sódio" at bounding box center [704, 227] width 179 height 15
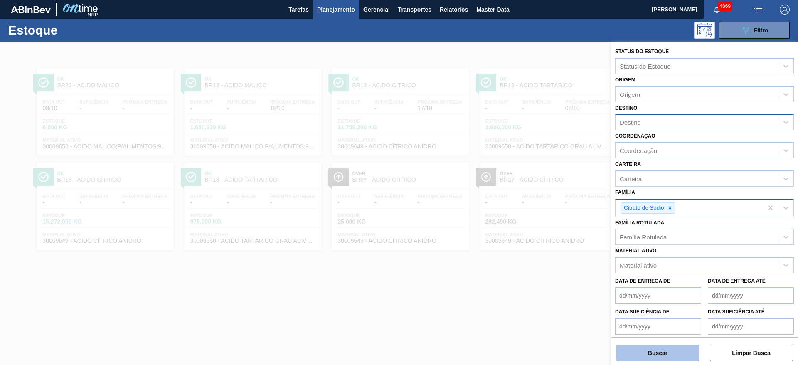
click at [684, 349] on button "Buscar" at bounding box center [658, 353] width 83 height 17
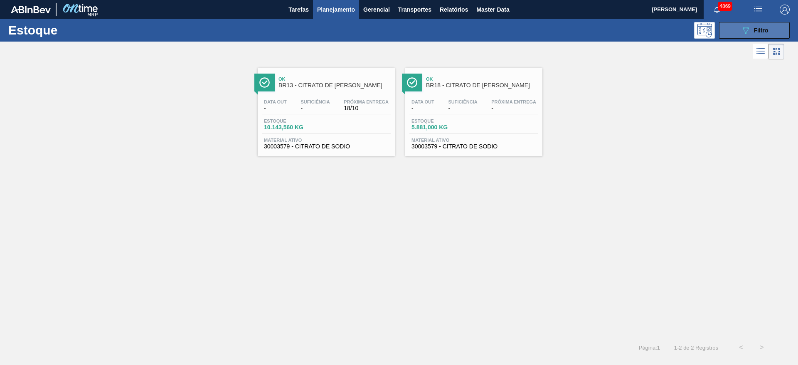
click at [749, 30] on icon "089F7B8B-B2A5-4AFE-B5C0-19BA573D28AC" at bounding box center [746, 30] width 10 height 10
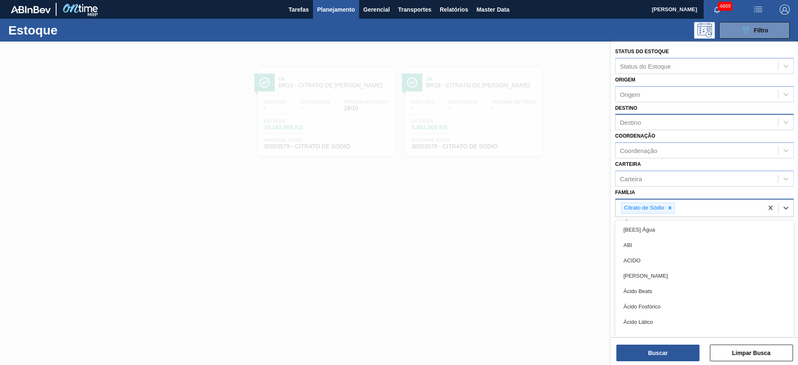
click at [685, 211] on div "Citrato de Sódio" at bounding box center [690, 208] width 148 height 17
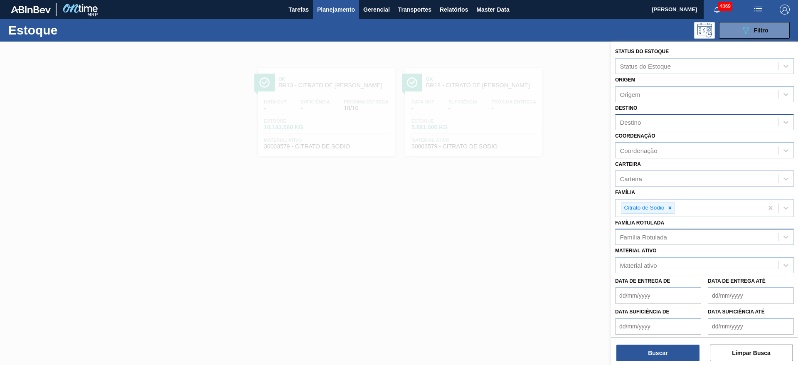
click at [354, 244] on div at bounding box center [399, 224] width 798 height 365
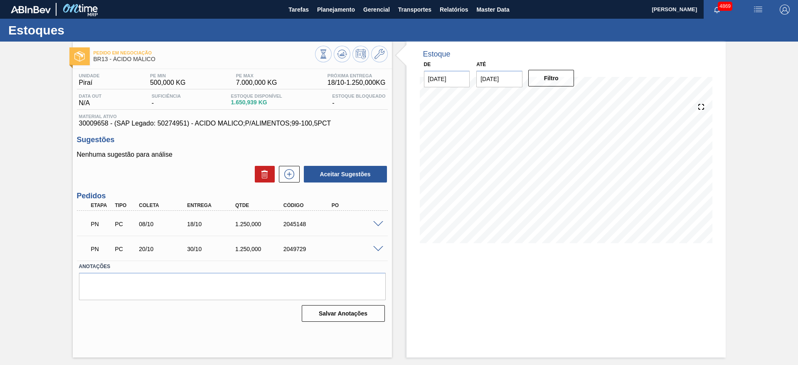
click at [382, 223] on span at bounding box center [378, 224] width 10 height 6
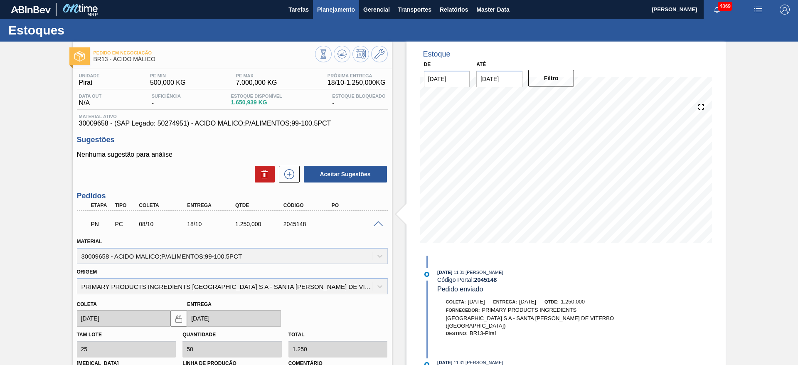
drag, startPoint x: 341, startPoint y: 49, endPoint x: 323, endPoint y: 9, distance: 43.9
click at [342, 49] on icon at bounding box center [342, 54] width 10 height 10
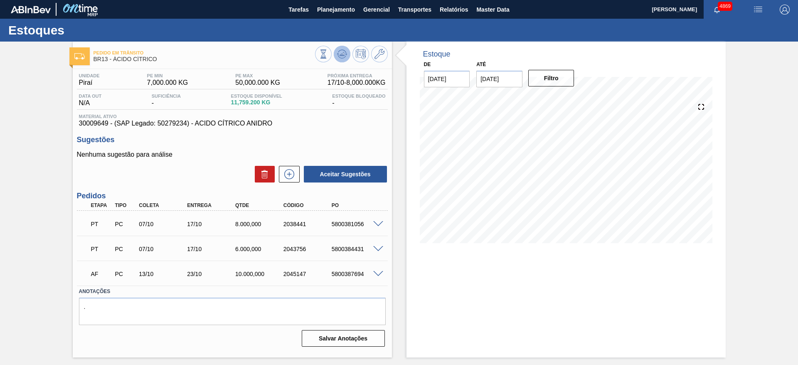
click at [346, 54] on icon at bounding box center [342, 54] width 10 height 10
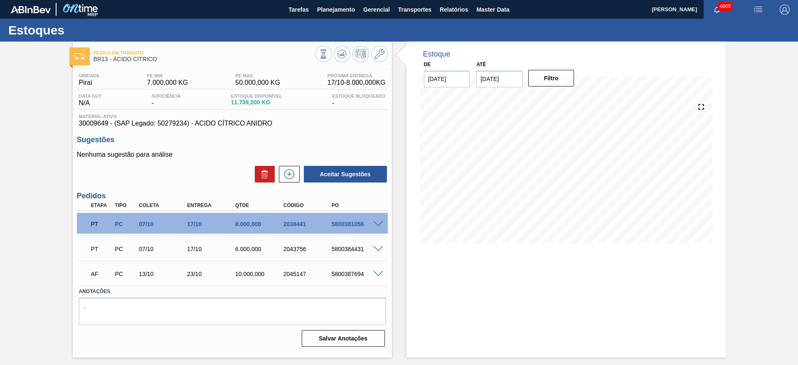
click at [484, 80] on input "[DATE]" at bounding box center [499, 79] width 46 height 17
click at [567, 96] on button "Next Month" at bounding box center [570, 99] width 6 height 6
click at [539, 129] on div "30" at bounding box center [540, 125] width 11 height 11
click at [546, 85] on button "Filtro" at bounding box center [551, 78] width 46 height 17
click at [495, 80] on input "[DATE]" at bounding box center [499, 79] width 46 height 17
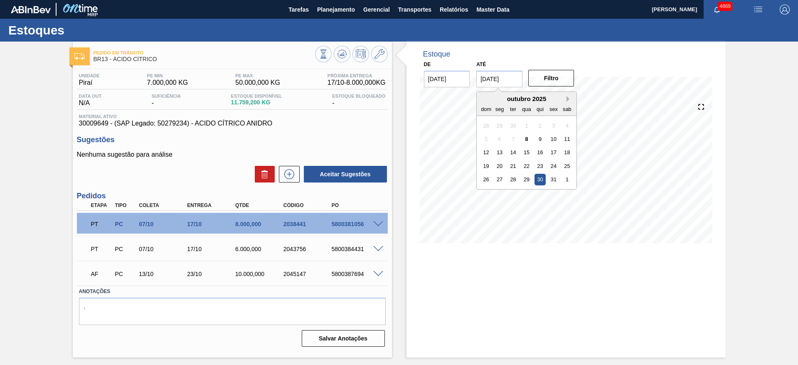
click at [568, 95] on div "Next Month outubro 2025 dom seg ter qua qui sex sab 28 29 30 1 2 3 4 5 6 7 8 9 …" at bounding box center [526, 140] width 101 height 98
click at [568, 96] on button "Next Month" at bounding box center [570, 99] width 6 height 6
click at [490, 192] on div "30" at bounding box center [486, 193] width 11 height 11
type input "30/11/2025"
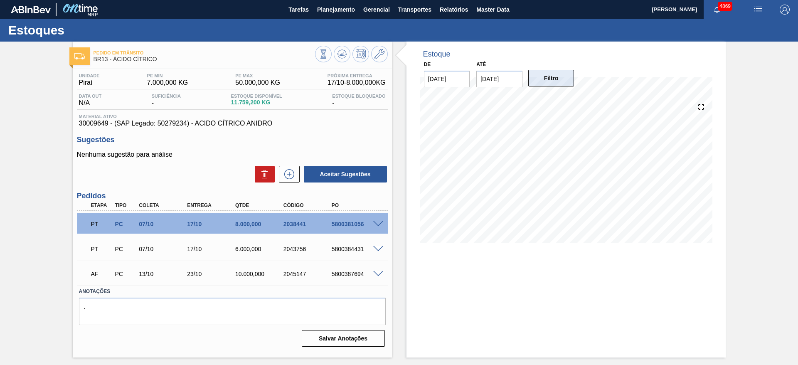
click at [553, 86] on button "Filtro" at bounding box center [551, 78] width 46 height 17
click at [286, 176] on icon at bounding box center [289, 174] width 13 height 10
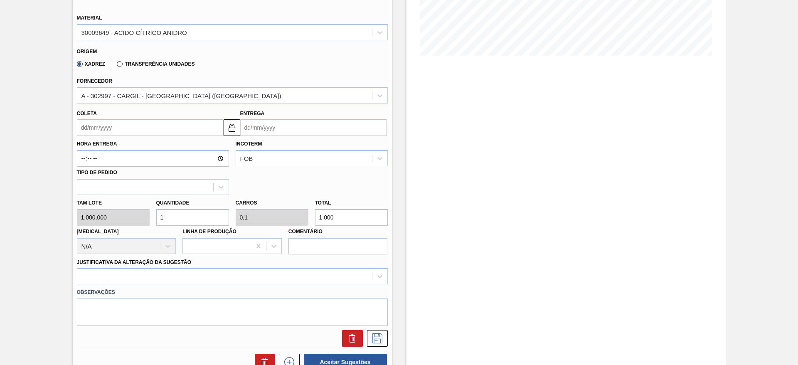
scroll to position [177, 0]
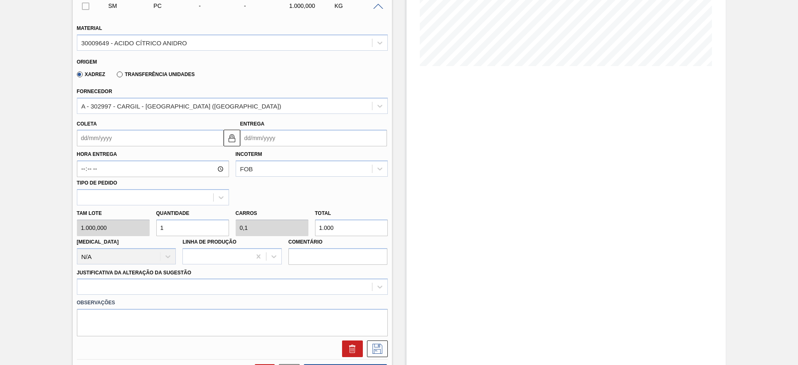
click at [145, 139] on input "Coleta" at bounding box center [150, 138] width 147 height 17
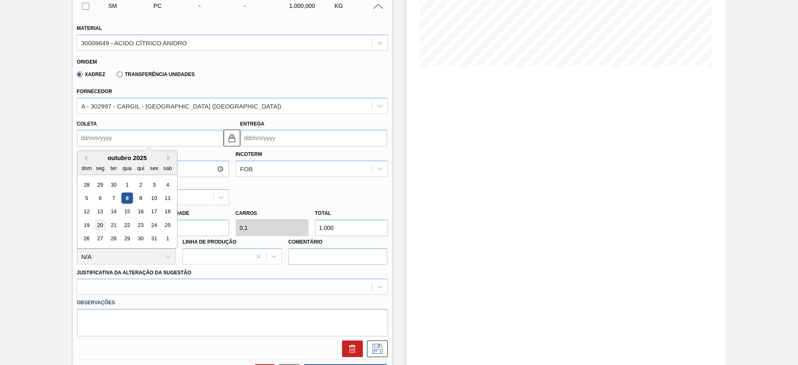
click at [96, 222] on div "20" at bounding box center [99, 225] width 11 height 11
type input "20/10/2025"
type input "[DATE]"
click at [124, 141] on input "20/10/2025" at bounding box center [150, 138] width 147 height 17
click at [265, 188] on div "Hora Entrega Incoterm FOB Tipo de pedido" at bounding box center [233, 175] width 318 height 59
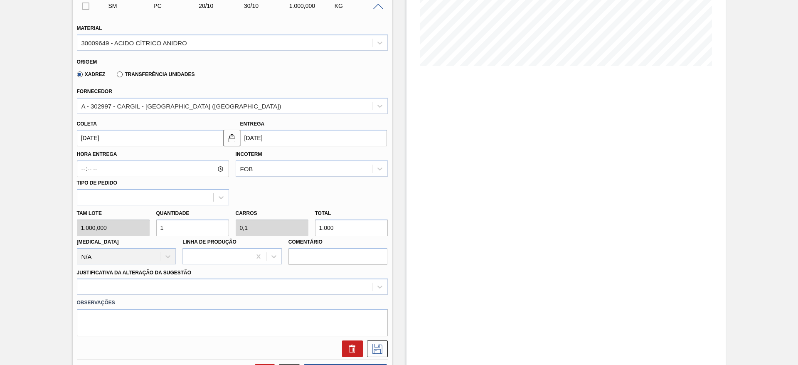
drag, startPoint x: 175, startPoint y: 227, endPoint x: 153, endPoint y: 227, distance: 22.5
click at [153, 227] on div "Quantidade 1" at bounding box center [192, 221] width 79 height 29
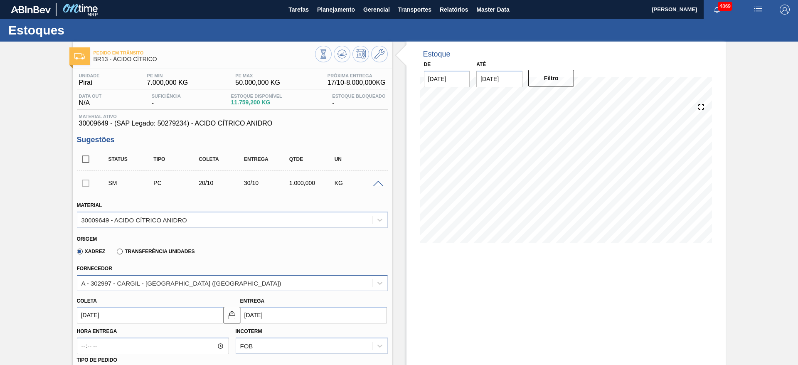
scroll to position [125, 0]
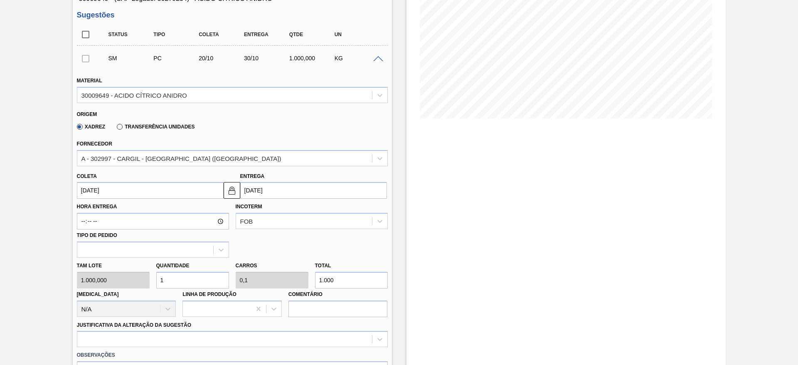
type input "8"
type input "0,8"
type input "8.000"
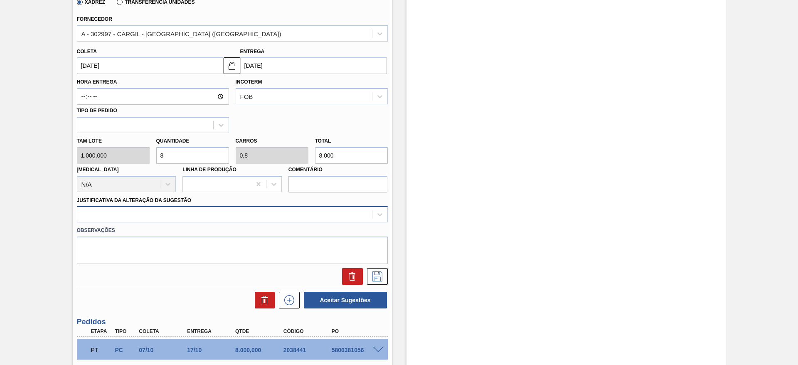
type input "8"
click at [196, 212] on div at bounding box center [224, 215] width 295 height 12
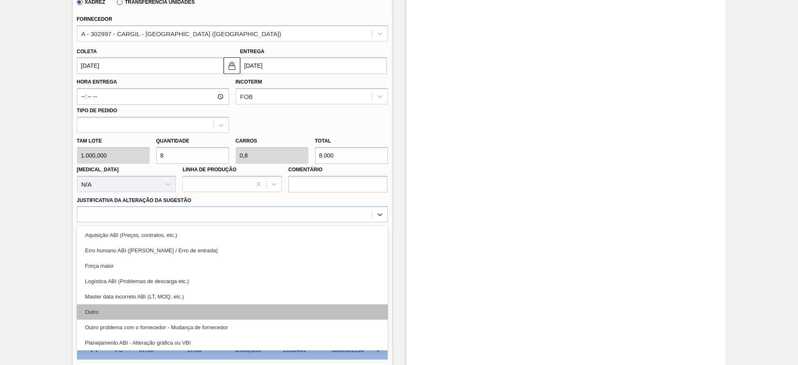
click at [194, 312] on div "Outro" at bounding box center [232, 311] width 311 height 15
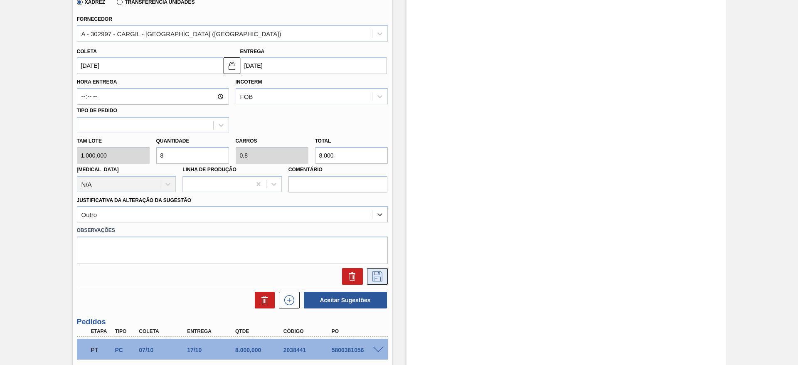
click at [374, 269] on button at bounding box center [377, 276] width 21 height 17
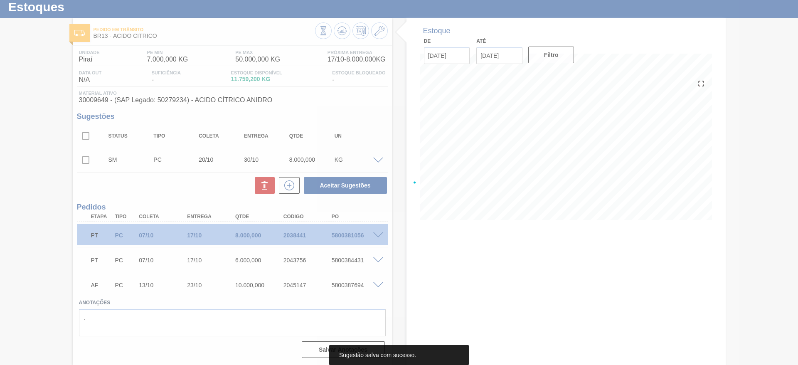
scroll to position [23, 0]
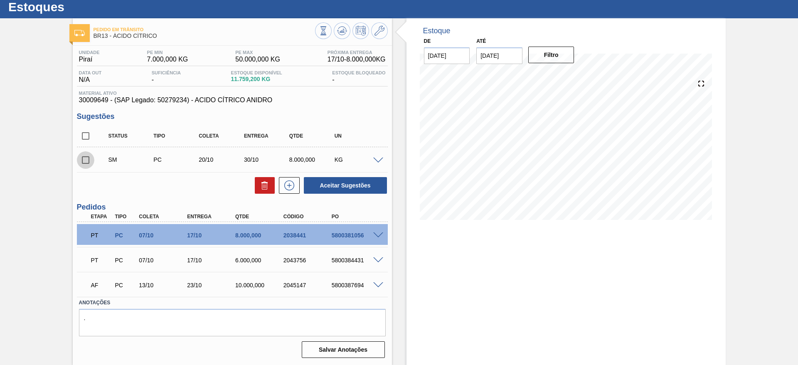
click at [86, 155] on input "checkbox" at bounding box center [85, 159] width 17 height 17
click at [375, 188] on button "Aceitar Sugestões" at bounding box center [345, 185] width 83 height 17
checkbox input "false"
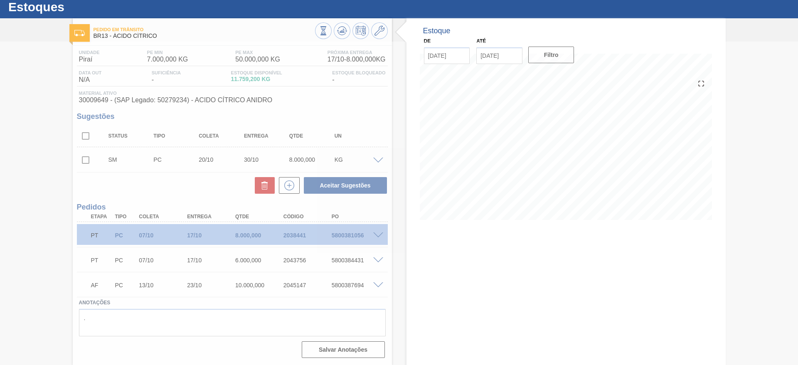
scroll to position [14, 0]
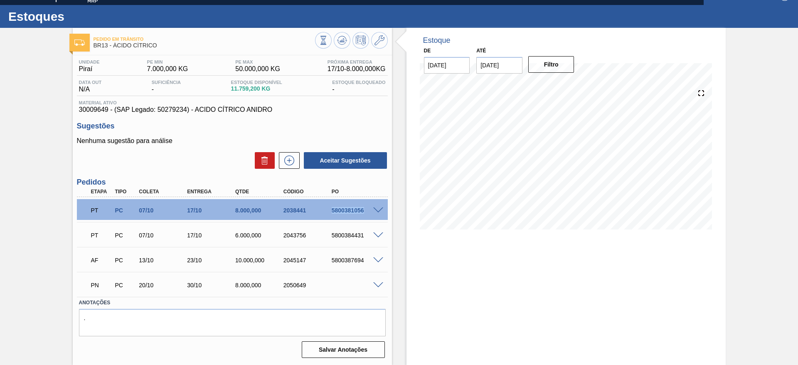
drag, startPoint x: 325, startPoint y: 210, endPoint x: 373, endPoint y: 214, distance: 48.4
click at [373, 214] on div "PT PC 07/10 17/10 8.000,000 2038441 5800381056" at bounding box center [230, 209] width 289 height 17
copy div "5800381056"
click at [525, 267] on div "Estoque De 08/10/2025 Até 30/11/2025 Filtro 27/11 Projeção de Estoque 35,759.2 …" at bounding box center [566, 196] width 319 height 337
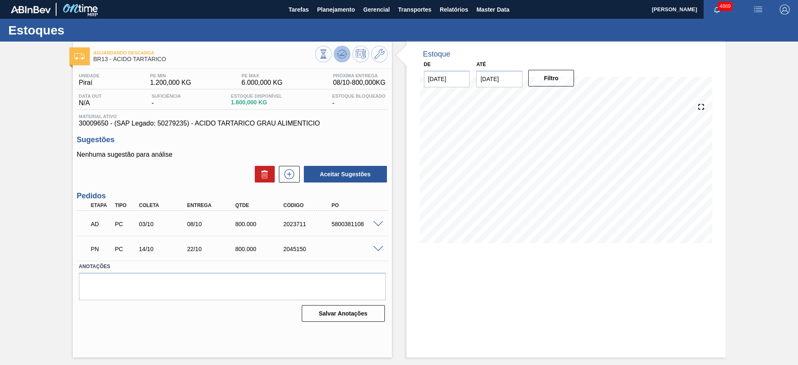
click at [341, 52] on icon at bounding box center [342, 54] width 10 height 10
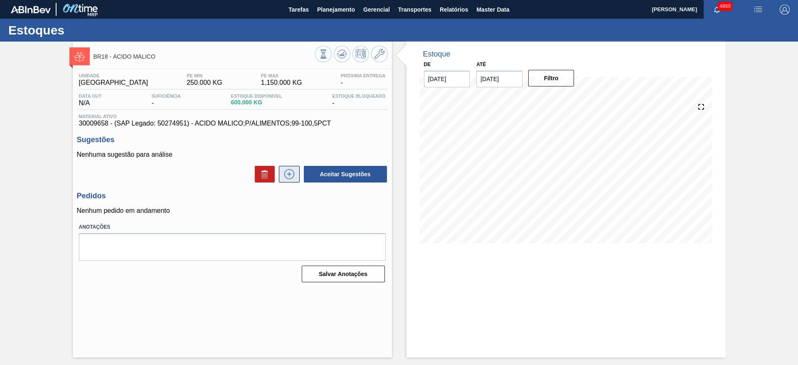
click at [289, 171] on icon at bounding box center [289, 174] width 13 height 10
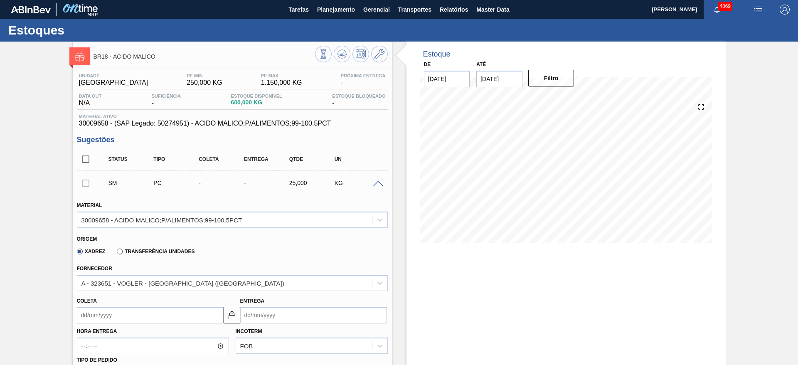
click at [150, 318] on input "Coleta" at bounding box center [150, 315] width 147 height 17
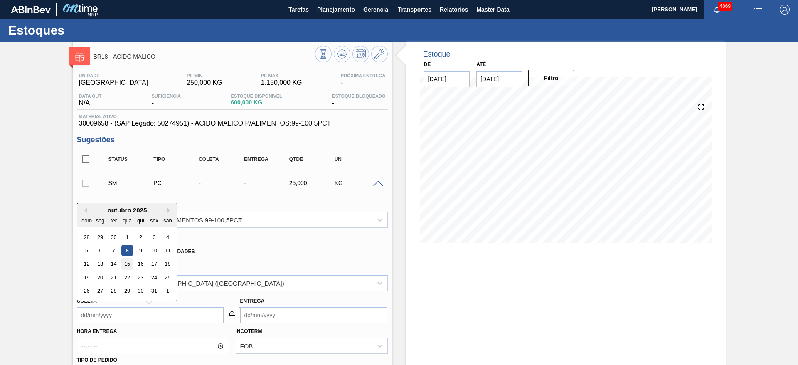
click at [131, 265] on div "15" at bounding box center [126, 264] width 11 height 11
type input "15/10/2025"
type input "25/10/2025"
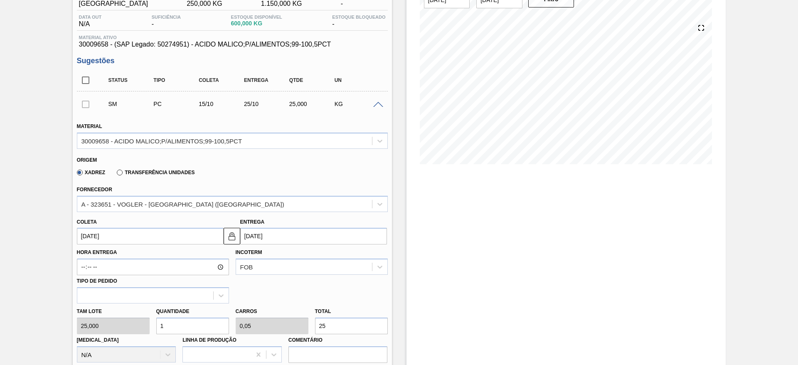
scroll to position [125, 0]
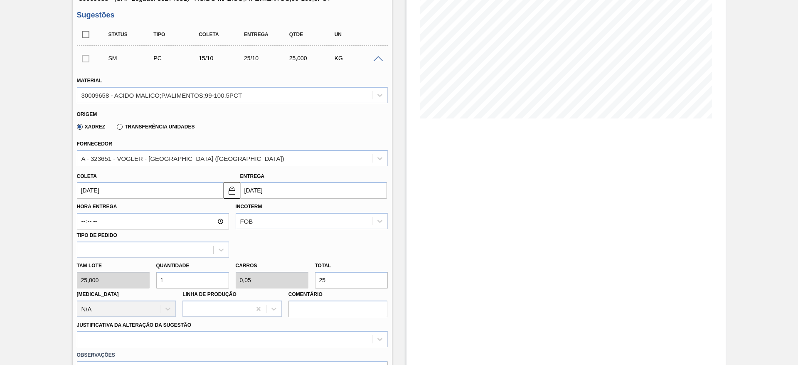
drag, startPoint x: 170, startPoint y: 283, endPoint x: 154, endPoint y: 279, distance: 15.9
click at [154, 279] on div "Quantidade 1" at bounding box center [192, 274] width 79 height 29
type input "6"
type input "0,3"
type input "150"
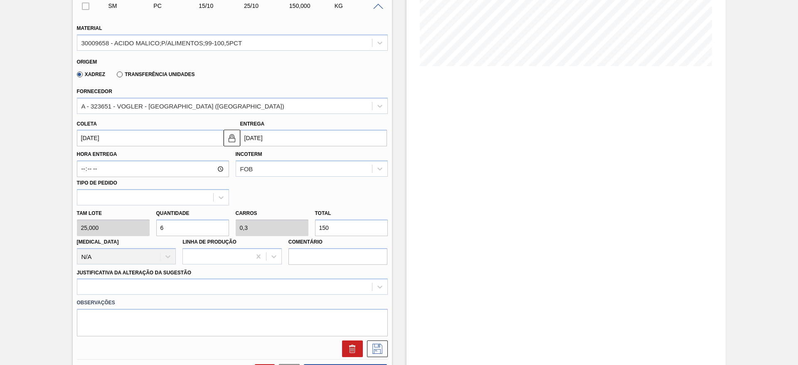
scroll to position [249, 0]
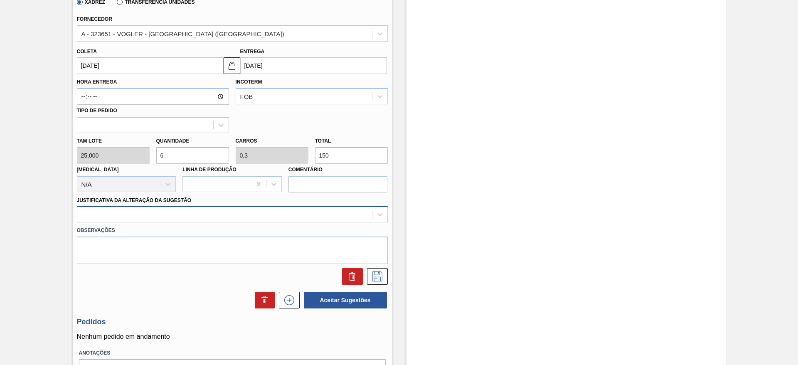
type input "6"
click at [187, 214] on div at bounding box center [224, 215] width 295 height 12
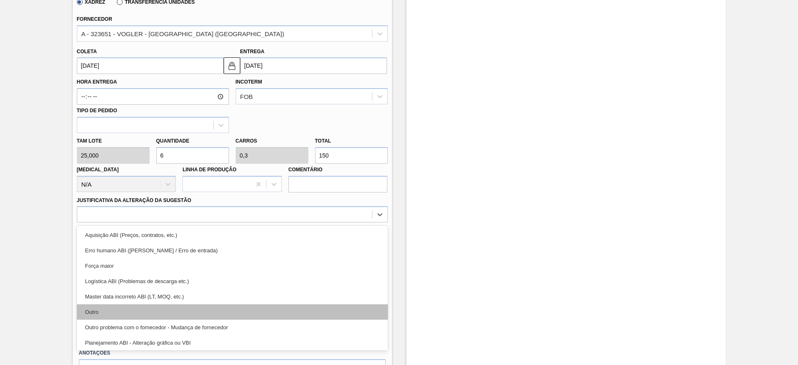
click at [183, 306] on div "Outro" at bounding box center [232, 311] width 311 height 15
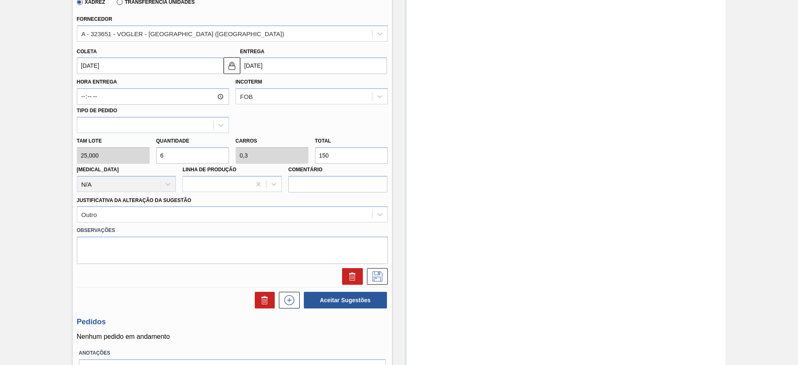
click at [387, 280] on div at bounding box center [233, 276] width 318 height 17
click at [383, 278] on icon at bounding box center [377, 277] width 13 height 10
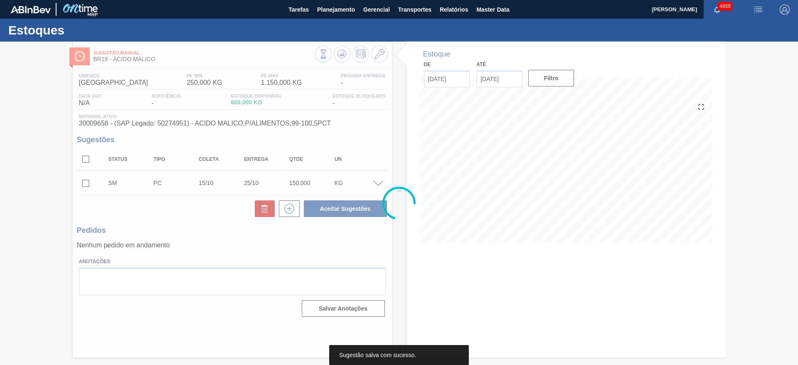
scroll to position [0, 0]
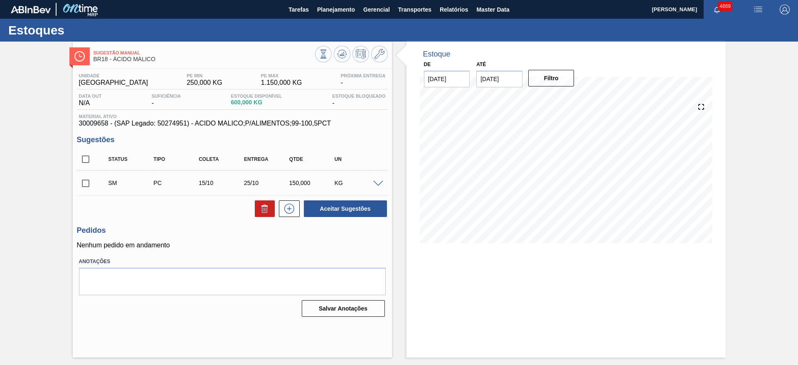
click at [379, 184] on span at bounding box center [378, 184] width 10 height 6
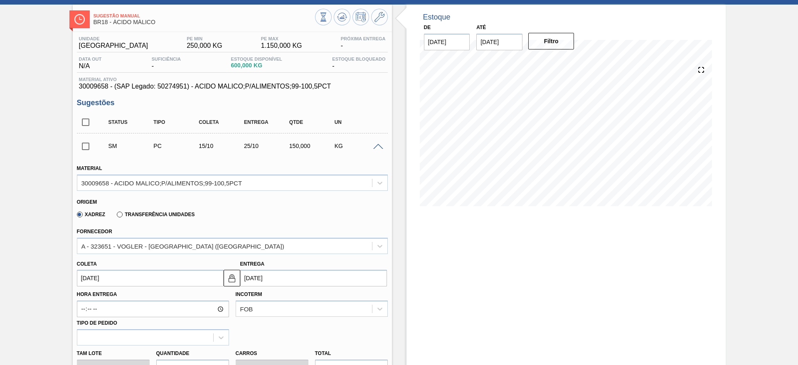
scroll to position [62, 0]
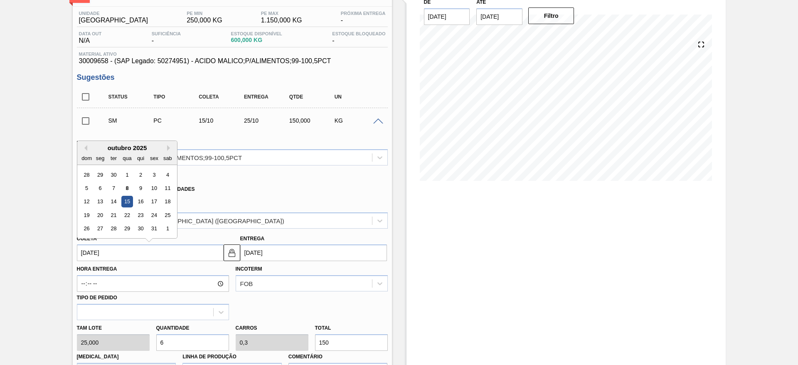
click at [168, 254] on input "[DATE]" at bounding box center [150, 252] width 147 height 17
click at [127, 197] on div "15" at bounding box center [126, 201] width 11 height 11
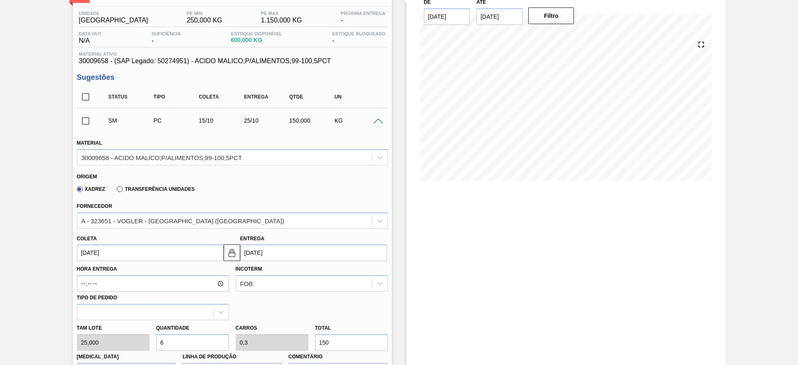
scroll to position [249, 0]
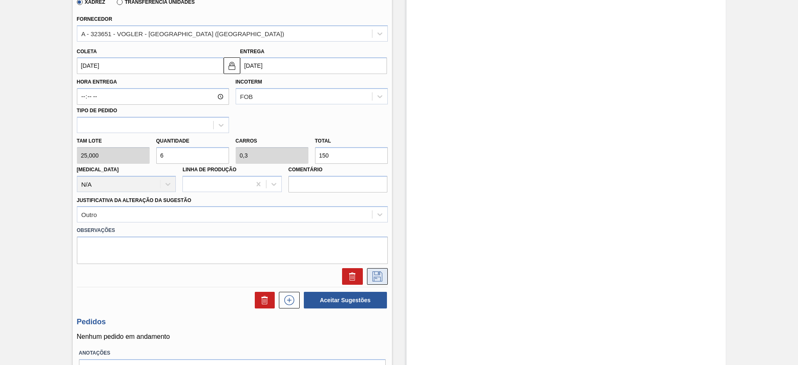
click at [375, 277] on icon at bounding box center [378, 277] width 10 height 10
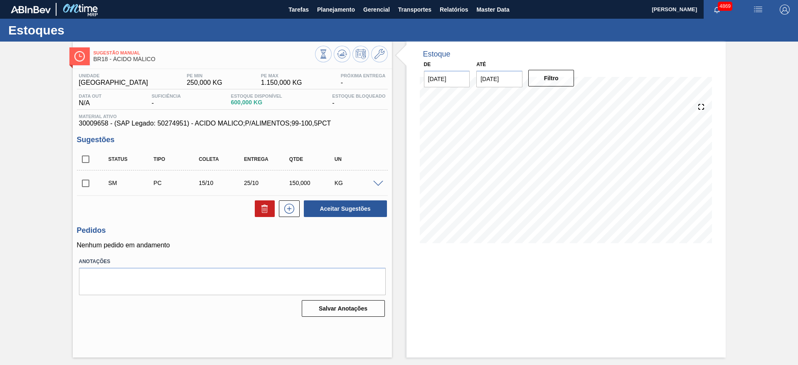
scroll to position [0, 0]
click at [82, 185] on input "checkbox" at bounding box center [85, 183] width 17 height 17
click at [308, 210] on button "Aceitar Sugestões" at bounding box center [345, 208] width 83 height 17
checkbox input "false"
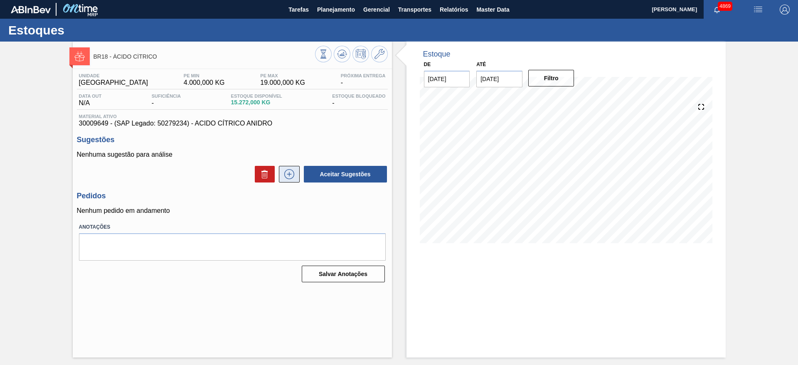
click at [293, 173] on icon at bounding box center [289, 174] width 13 height 10
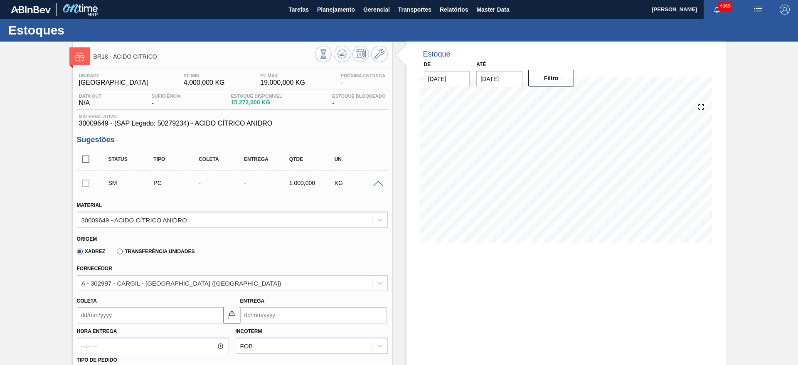
scroll to position [125, 0]
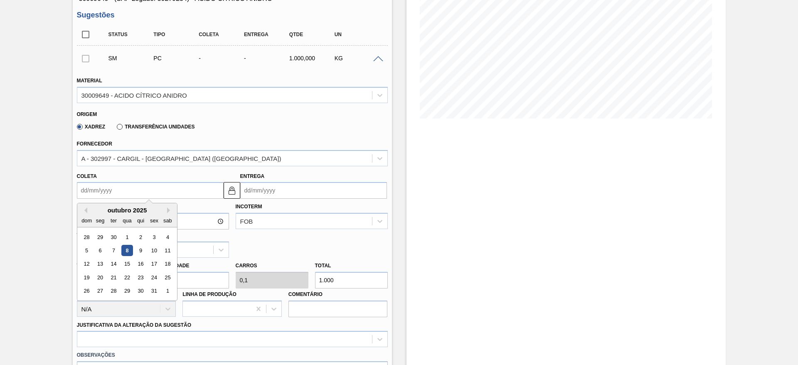
click at [181, 190] on input "Coleta" at bounding box center [150, 190] width 147 height 17
click at [125, 260] on div "15" at bounding box center [126, 264] width 11 height 11
type input "15/10/2025"
type input "01/11/2025"
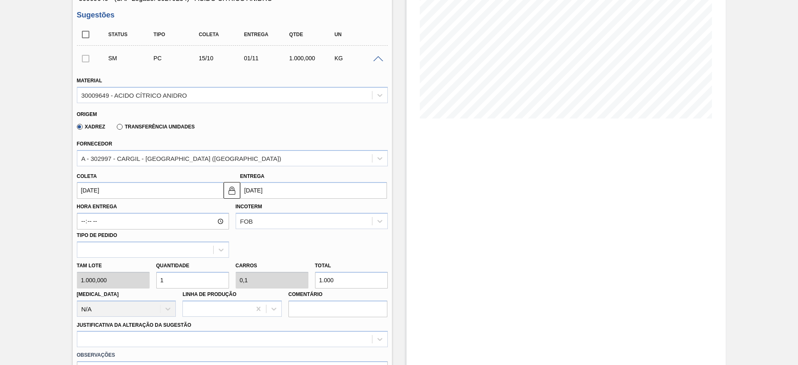
drag, startPoint x: 175, startPoint y: 272, endPoint x: 171, endPoint y: 274, distance: 4.3
click at [171, 274] on input "1" at bounding box center [192, 280] width 73 height 17
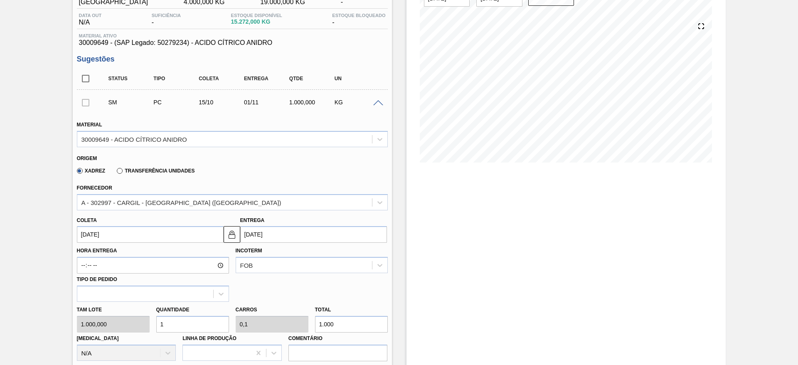
scroll to position [187, 0]
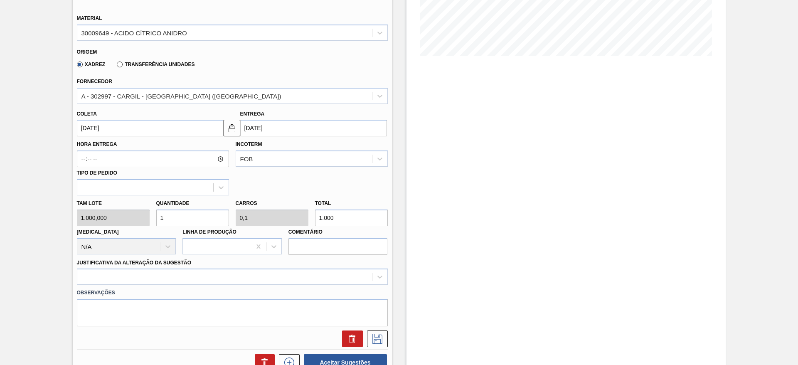
drag, startPoint x: 165, startPoint y: 218, endPoint x: 153, endPoint y: 220, distance: 12.5
click at [153, 220] on div "Quantidade 1" at bounding box center [192, 211] width 79 height 29
type input "5"
type input "0,5"
type input "5.000"
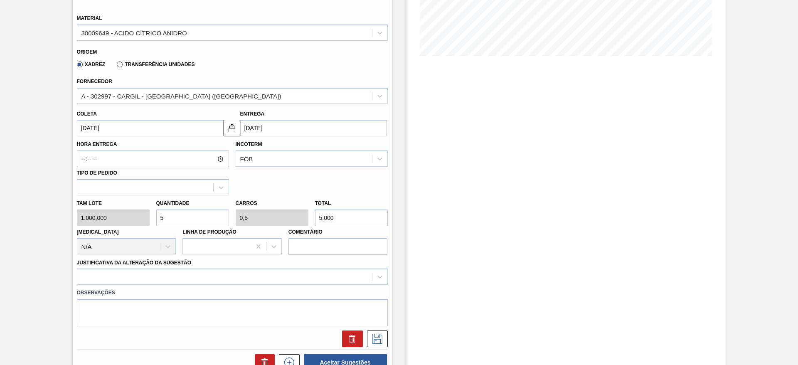
type input "5"
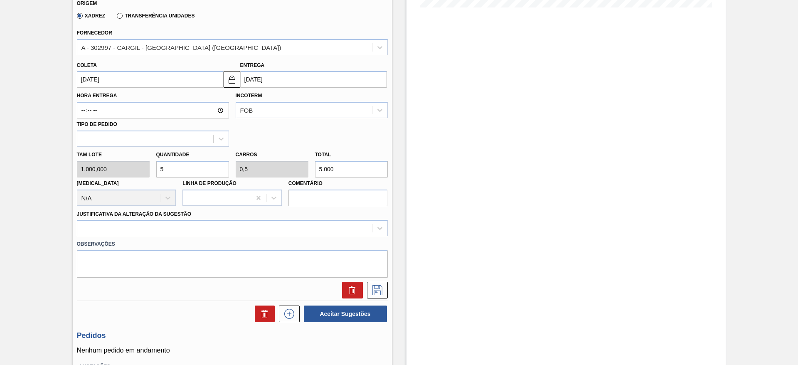
scroll to position [300, 0]
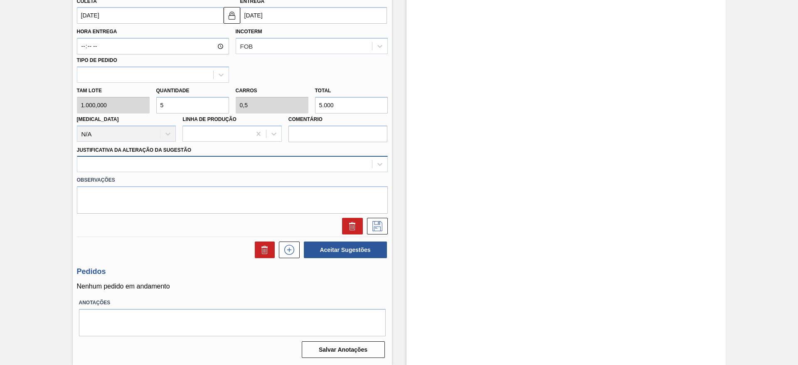
click at [268, 168] on div at bounding box center [224, 164] width 295 height 12
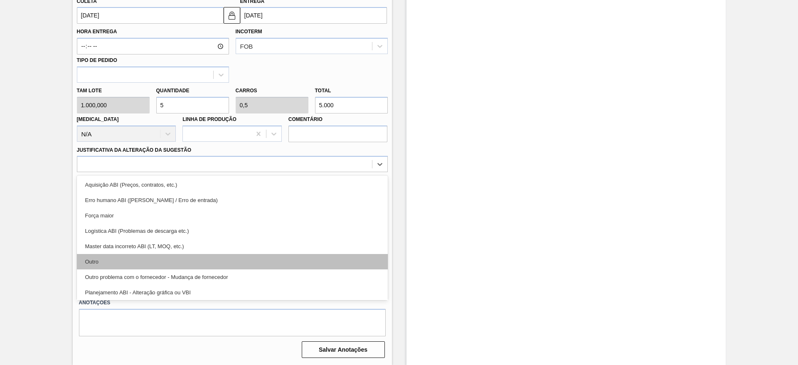
click at [235, 264] on div "Outro" at bounding box center [232, 261] width 311 height 15
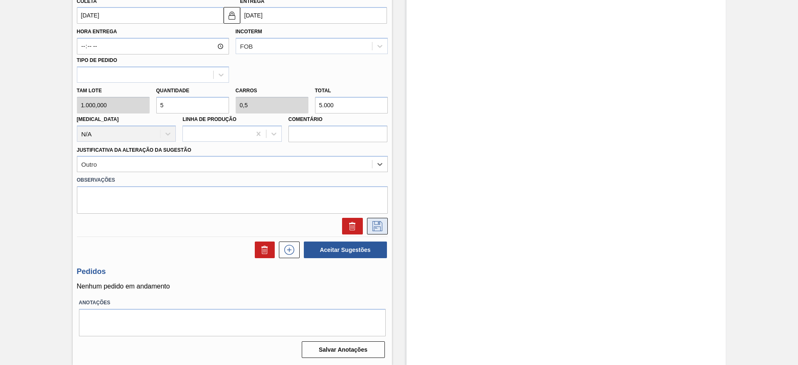
click at [383, 227] on icon at bounding box center [377, 226] width 13 height 10
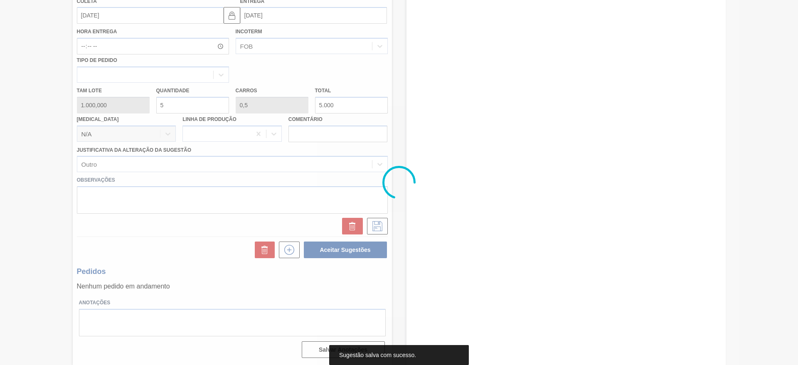
scroll to position [0, 0]
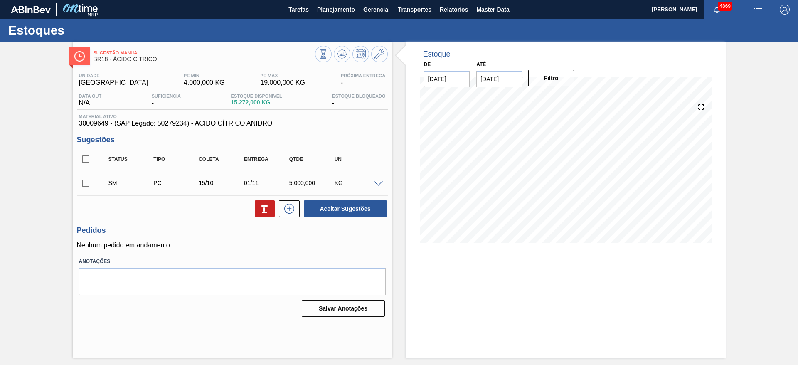
click at [81, 183] on input "checkbox" at bounding box center [85, 183] width 17 height 17
click at [331, 213] on button "Aceitar Sugestões" at bounding box center [345, 208] width 83 height 17
checkbox input "false"
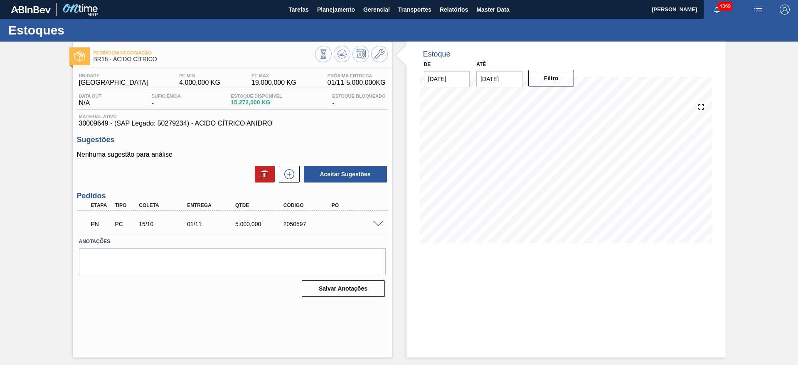
click at [379, 224] on span at bounding box center [378, 224] width 10 height 6
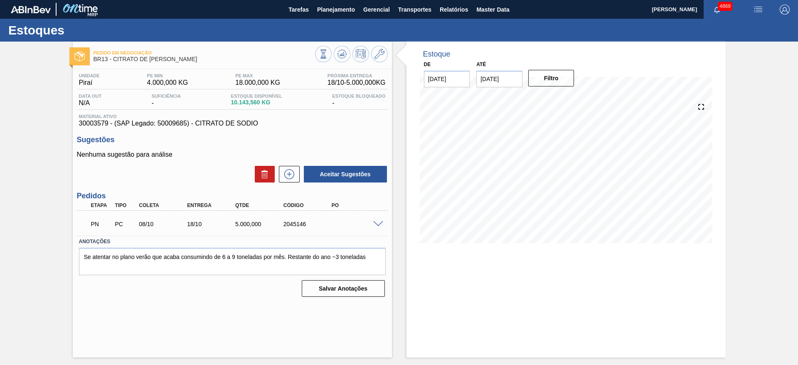
drag, startPoint x: 374, startPoint y: 219, endPoint x: 374, endPoint y: 227, distance: 7.5
click at [374, 220] on div "PN PC 08/10 18/10 5.000,000 2045146" at bounding box center [230, 223] width 289 height 17
click at [379, 227] on div "PN PC 08/10 18/10 5.000,000 2045146" at bounding box center [232, 223] width 311 height 21
click at [379, 225] on span at bounding box center [378, 224] width 10 height 6
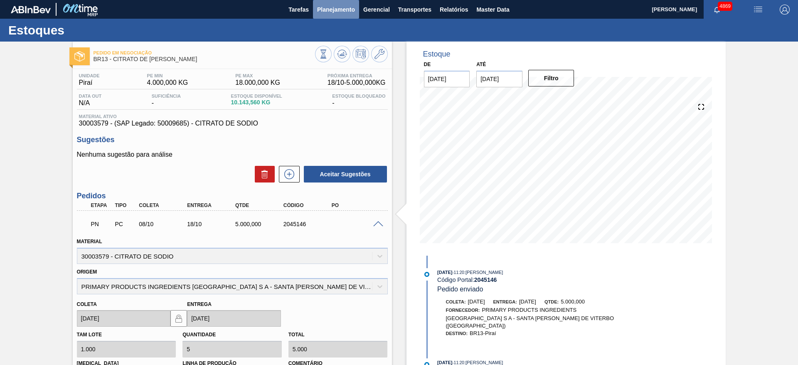
click at [321, 11] on span "Planejamento" at bounding box center [336, 10] width 38 height 10
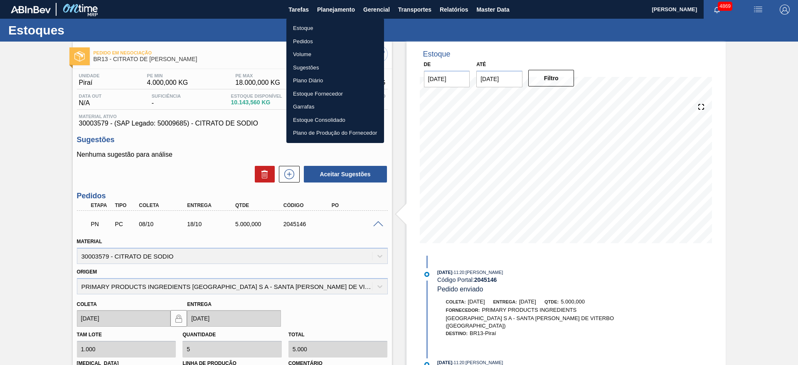
click at [320, 25] on li "Estoque" at bounding box center [335, 28] width 98 height 13
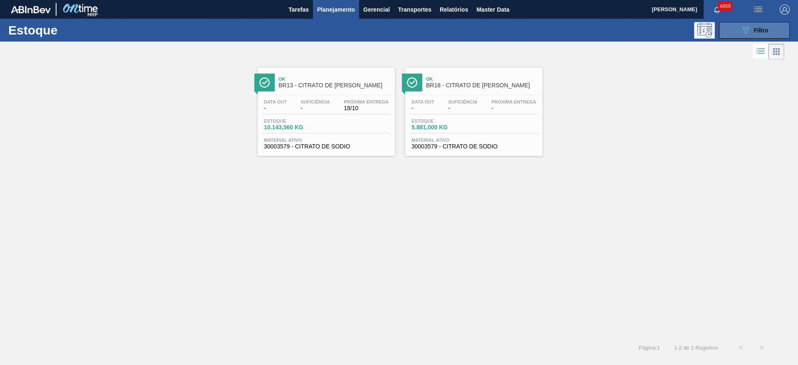
click at [747, 29] on icon "089F7B8B-B2A5-4AFE-B5C0-19BA573D28AC" at bounding box center [746, 30] width 10 height 10
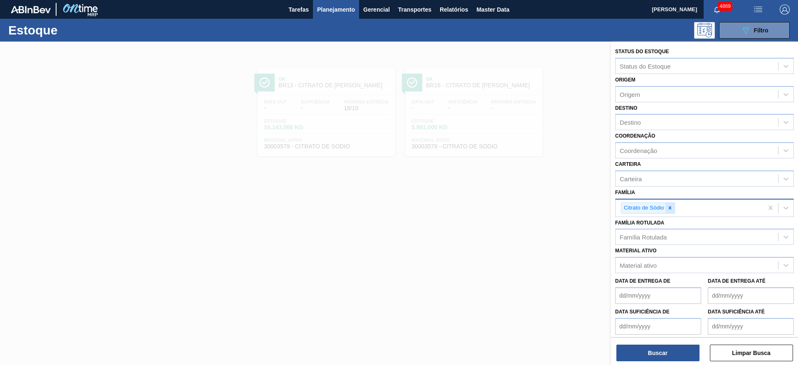
click at [672, 208] on icon at bounding box center [670, 208] width 6 height 6
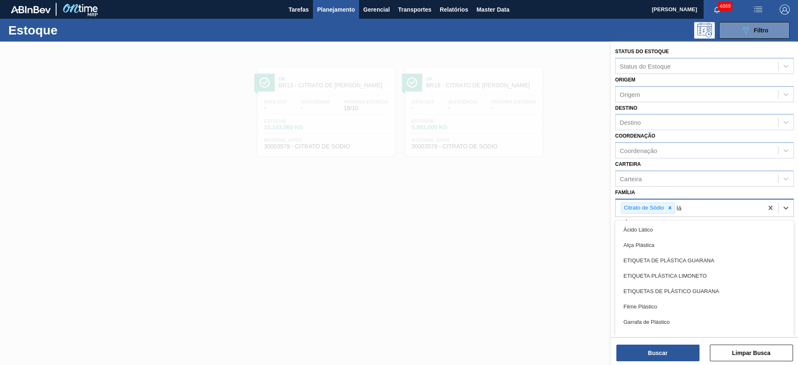
type input "lát"
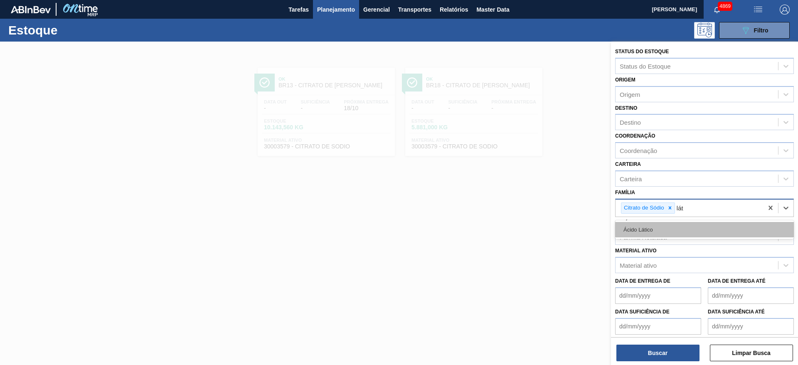
click at [662, 226] on div "Ácido Lático" at bounding box center [704, 229] width 179 height 15
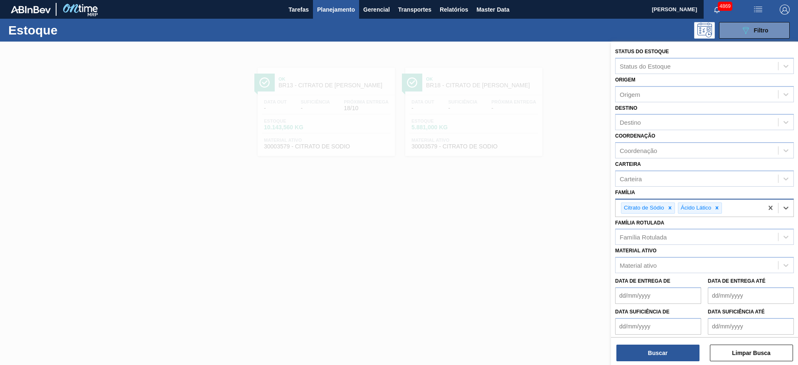
click at [668, 207] on icon at bounding box center [670, 208] width 6 height 6
click at [657, 345] on button "Buscar" at bounding box center [658, 353] width 83 height 17
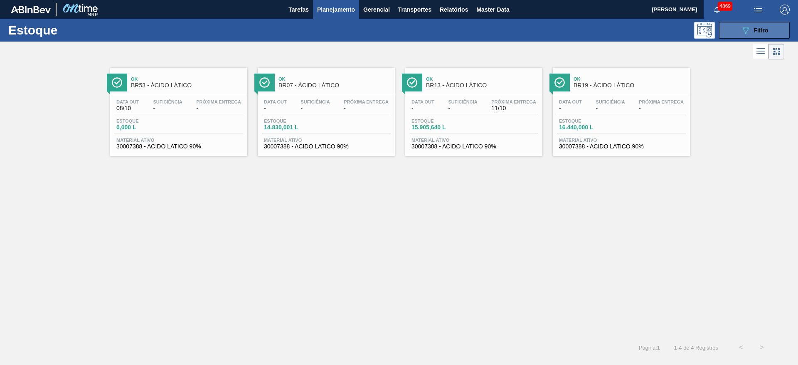
click at [761, 29] on span "Filtro" at bounding box center [761, 30] width 15 height 7
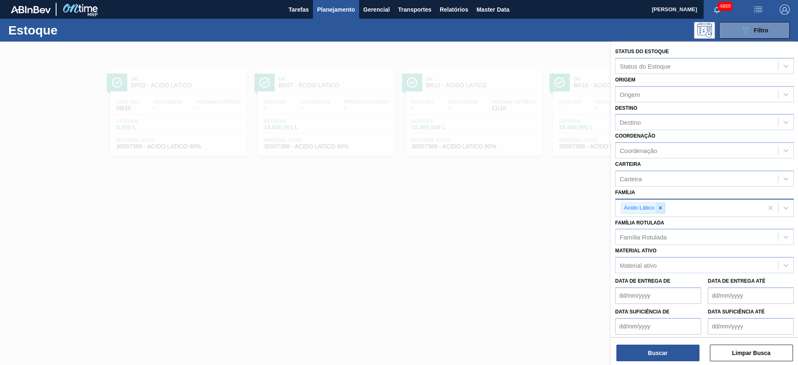
click at [663, 208] on icon at bounding box center [661, 208] width 6 height 6
type input "fosf"
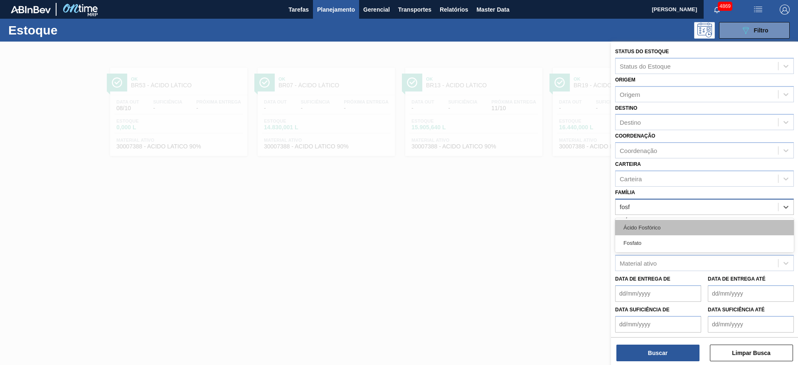
click at [665, 223] on div "Ácido Fosfórico" at bounding box center [704, 227] width 179 height 15
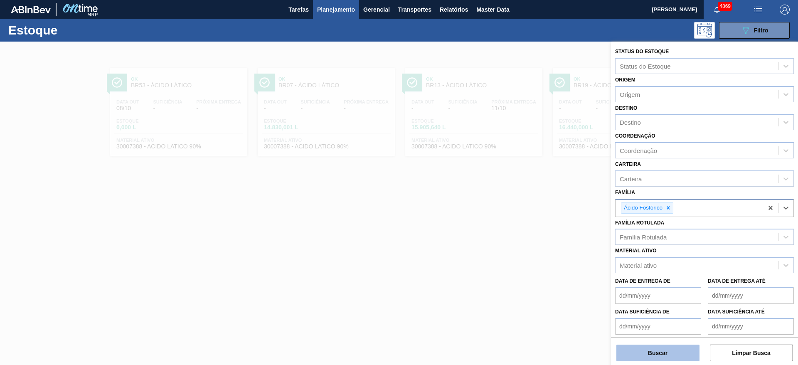
click at [694, 354] on button "Buscar" at bounding box center [658, 353] width 83 height 17
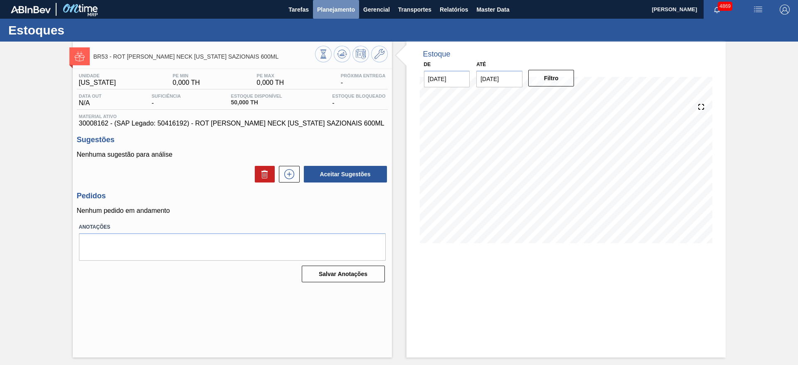
click at [352, 12] on span "Planejamento" at bounding box center [336, 10] width 38 height 10
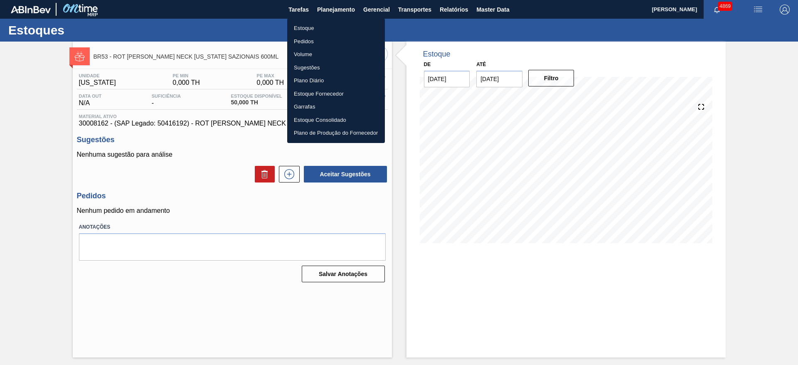
click at [333, 28] on li "Estoque" at bounding box center [336, 28] width 98 height 13
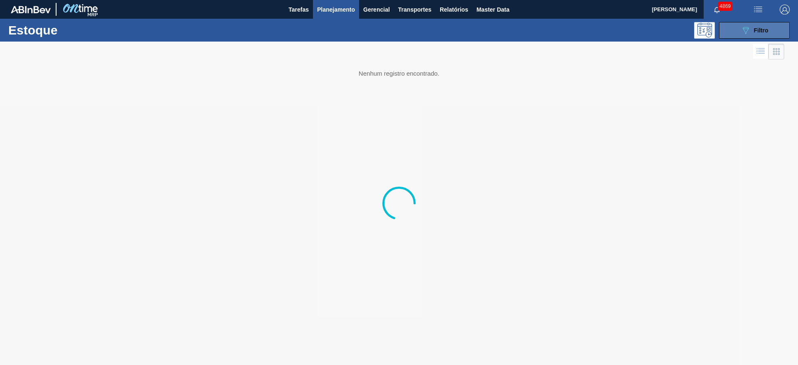
click at [764, 32] on span "Filtro" at bounding box center [761, 30] width 15 height 7
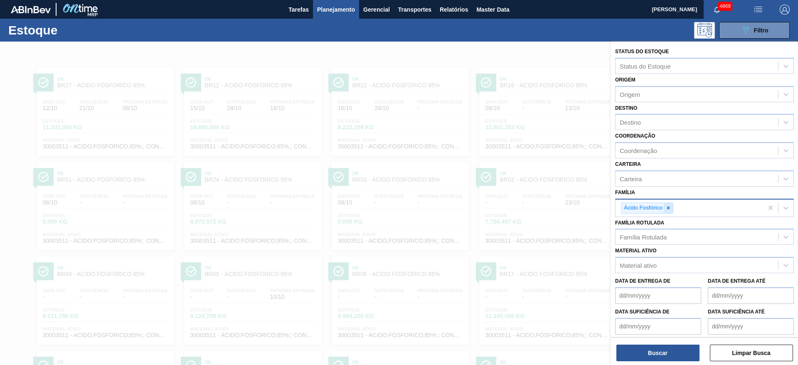
click at [667, 208] on icon at bounding box center [669, 208] width 6 height 6
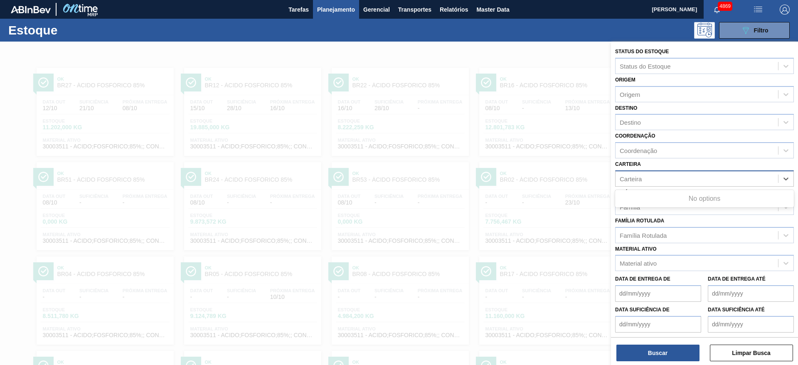
click at [649, 180] on div "Carteira" at bounding box center [697, 179] width 163 height 12
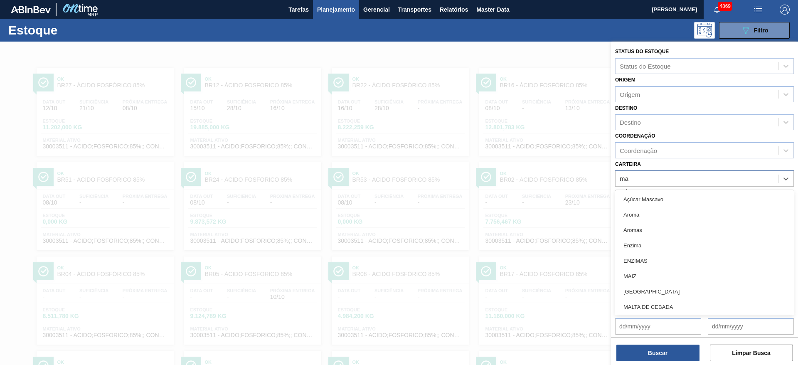
type input "mal"
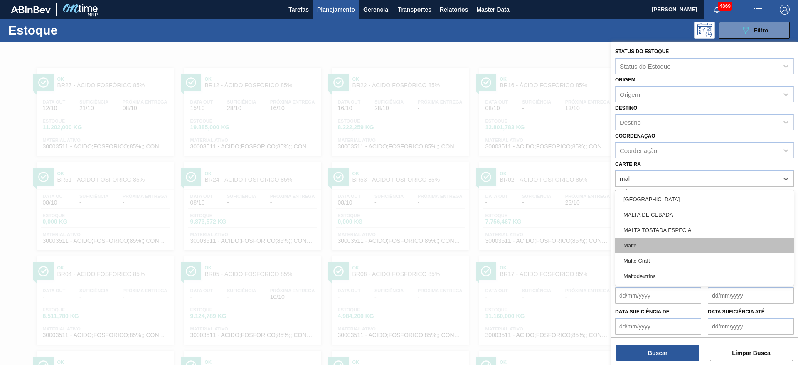
click at [632, 247] on div "Malte" at bounding box center [704, 245] width 179 height 15
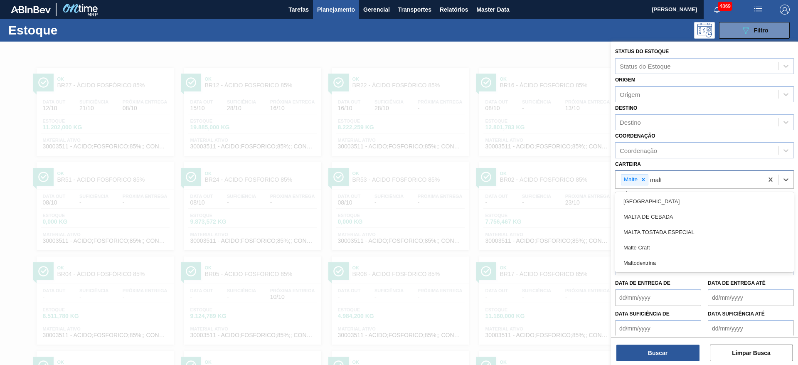
type input "malte"
click at [668, 195] on div "Malte Craft" at bounding box center [704, 201] width 179 height 15
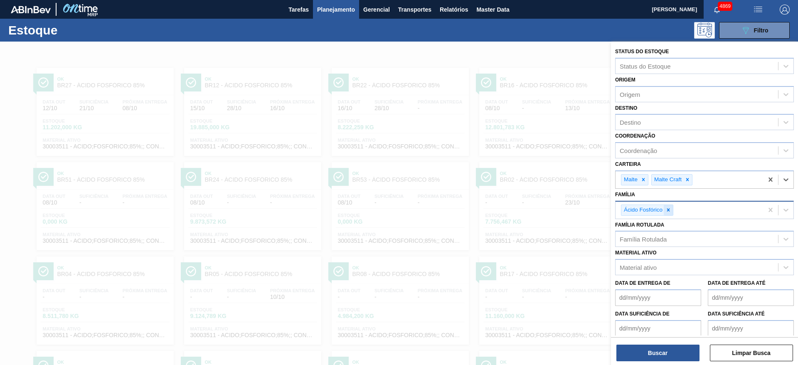
click at [669, 210] on icon at bounding box center [669, 210] width 6 height 6
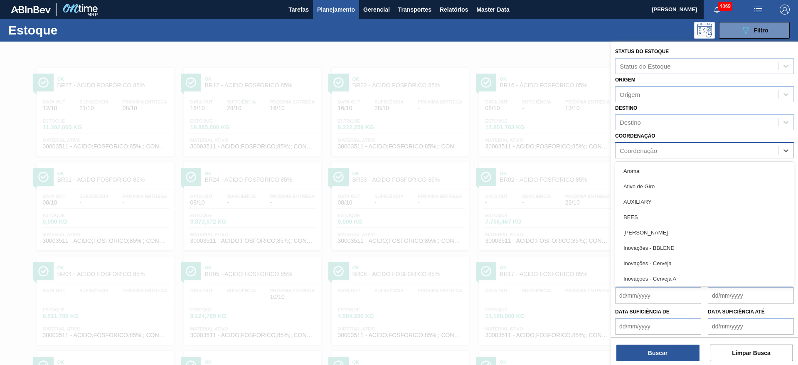
click at [669, 151] on div "Coordenação" at bounding box center [697, 151] width 163 height 12
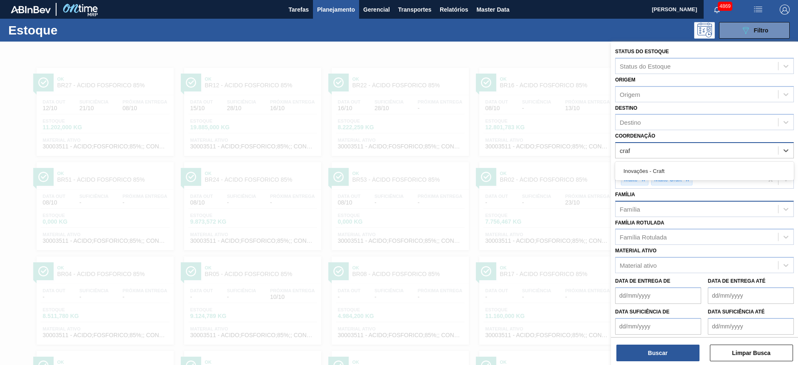
type input "craft"
click at [667, 170] on div "Inovações - Craft" at bounding box center [704, 170] width 179 height 15
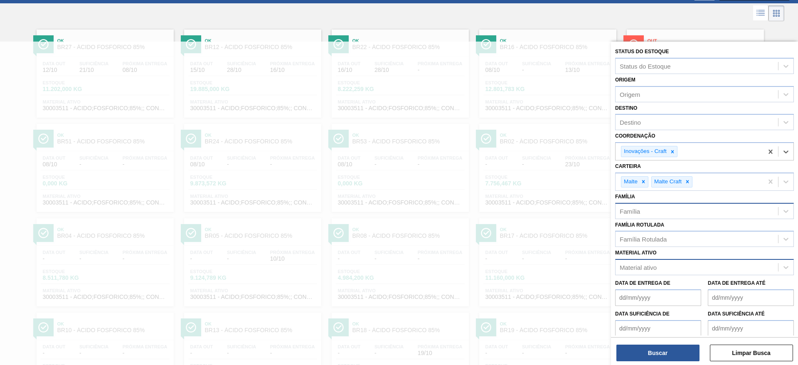
click at [669, 269] on div "Material ativo" at bounding box center [697, 268] width 163 height 12
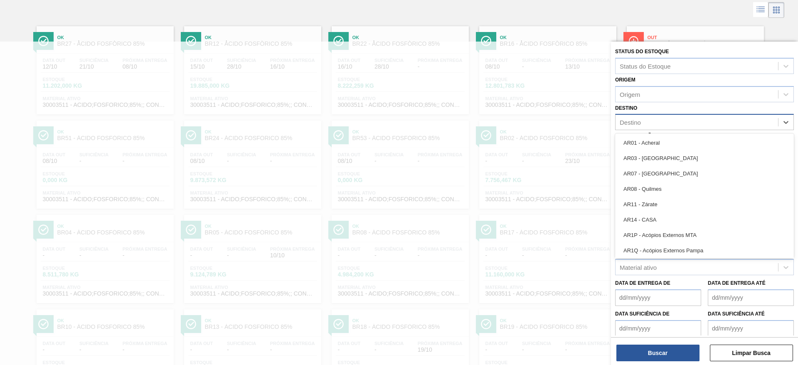
click at [649, 123] on div "Destino" at bounding box center [697, 122] width 163 height 12
type input "ma"
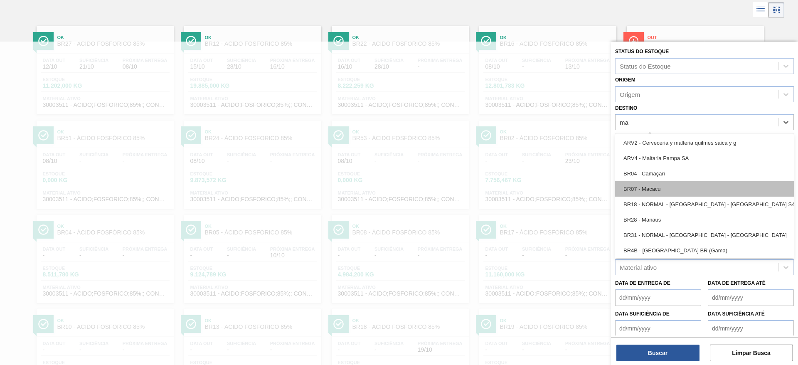
click at [650, 190] on div "BR07 - Macacu" at bounding box center [704, 188] width 179 height 15
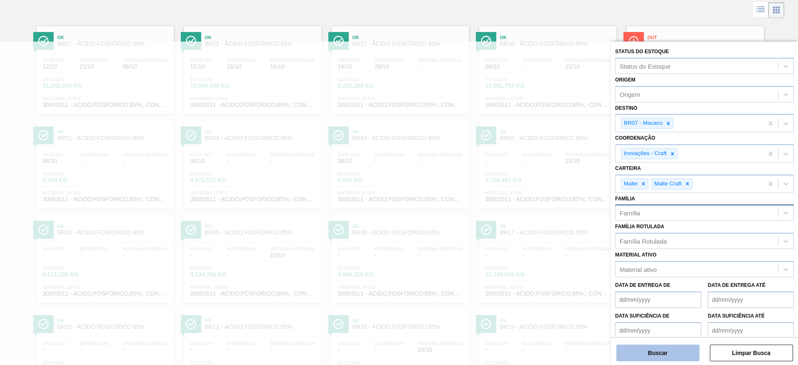
click at [671, 356] on button "Buscar" at bounding box center [658, 353] width 83 height 17
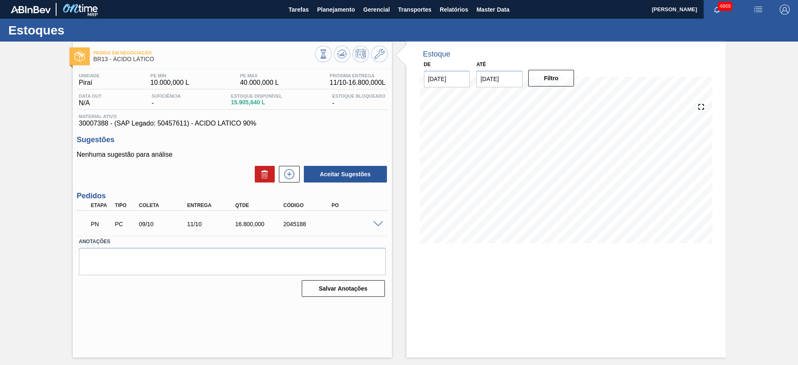
click at [378, 224] on span at bounding box center [378, 224] width 10 height 6
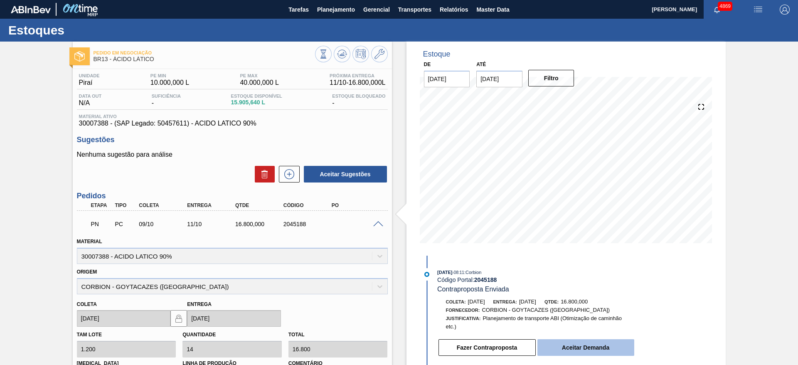
click at [602, 350] on button "Aceitar Demanda" at bounding box center [586, 347] width 97 height 17
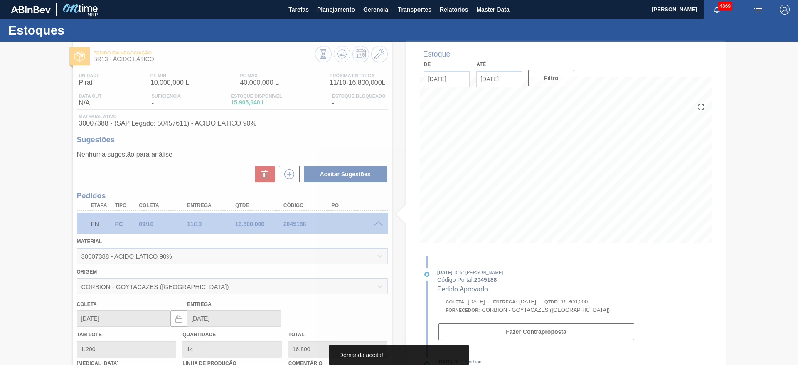
type input "[DATE]"
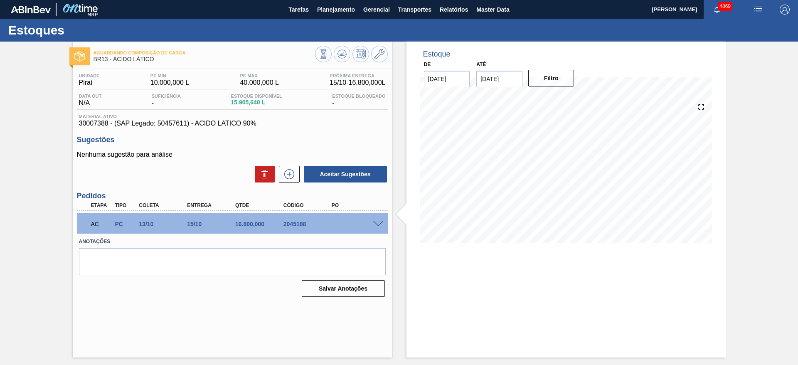
click at [375, 223] on span at bounding box center [378, 224] width 10 height 6
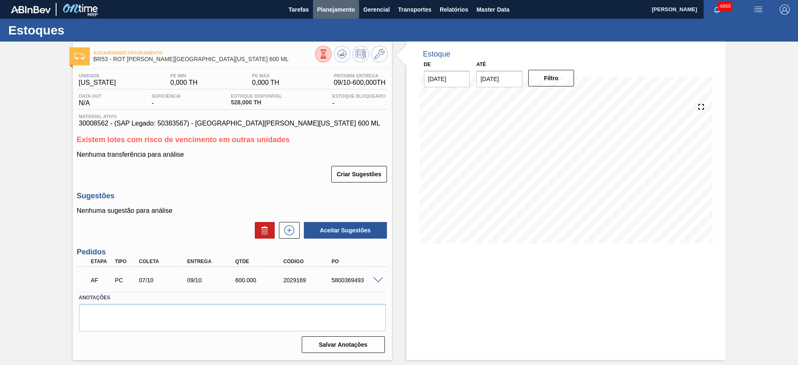
click at [341, 6] on span "Planejamento" at bounding box center [336, 10] width 38 height 10
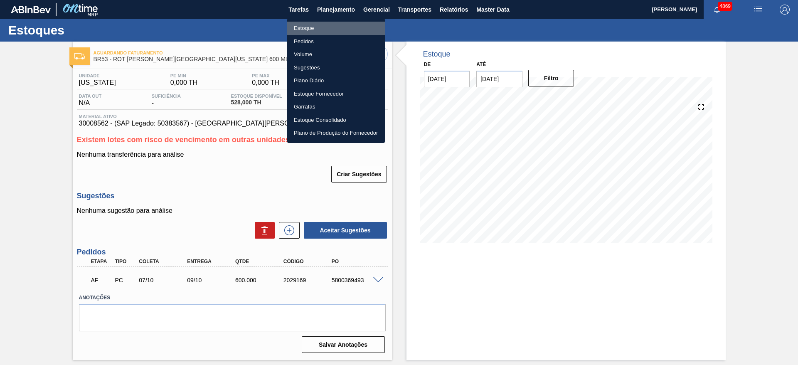
click at [324, 31] on li "Estoque" at bounding box center [336, 28] width 98 height 13
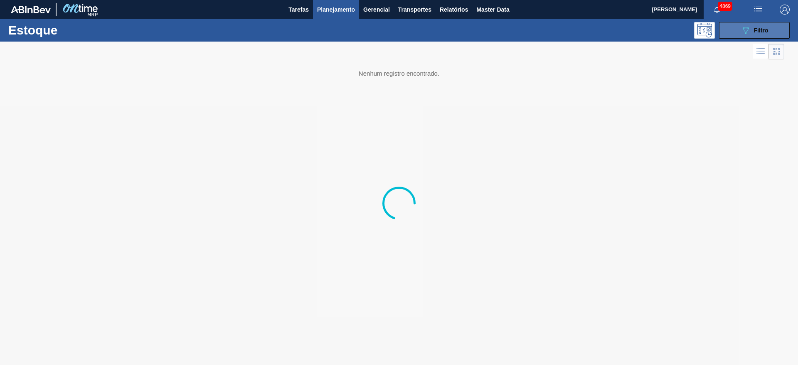
click at [755, 30] on span "Filtro" at bounding box center [761, 30] width 15 height 7
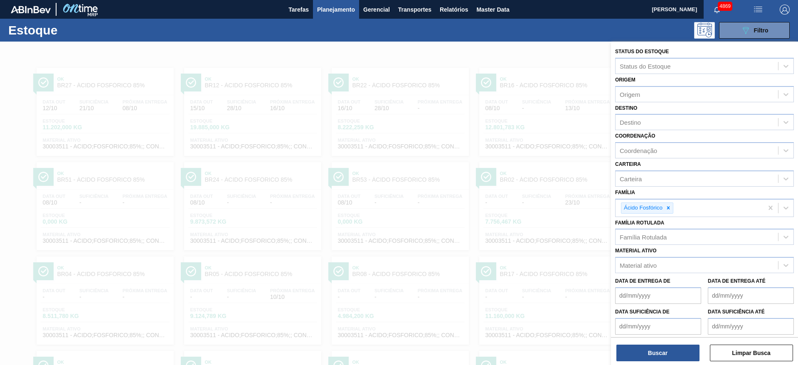
click at [385, 57] on div at bounding box center [399, 224] width 798 height 365
